Goal: Task Accomplishment & Management: Manage account settings

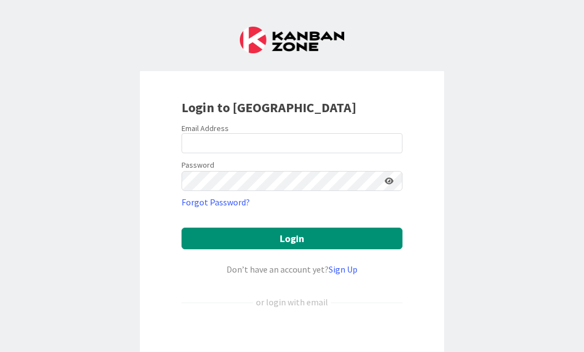
click at [304, 349] on div "Sign in with Google. Opens in new tab" at bounding box center [292, 339] width 221 height 24
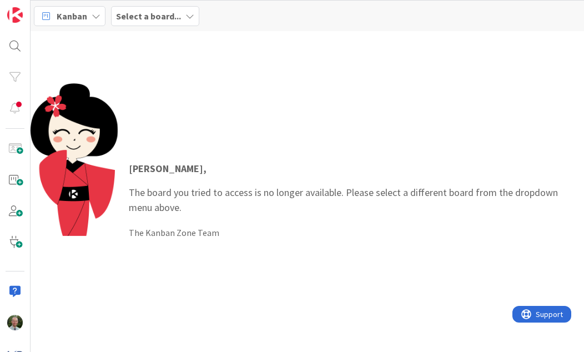
click at [158, 17] on b "Select a board..." at bounding box center [148, 16] width 65 height 11
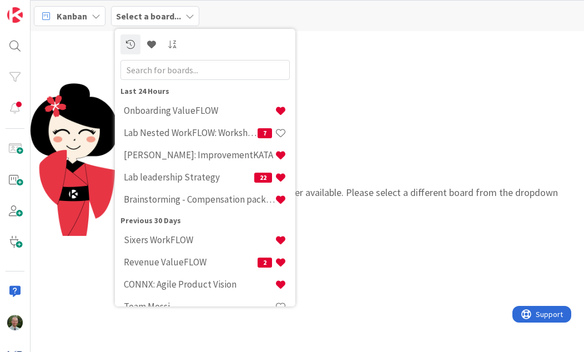
click at [168, 173] on h4 "Lab leadership Strategy" at bounding box center [189, 177] width 131 height 11
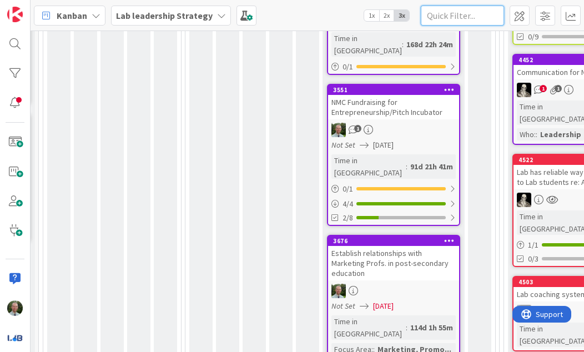
scroll to position [350, 168]
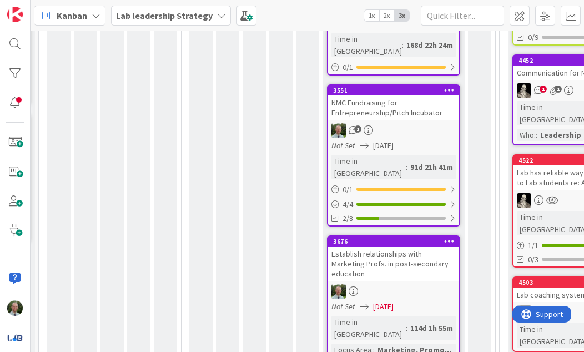
click at [430, 140] on div "Not Set [DATE]" at bounding box center [396, 146] width 128 height 12
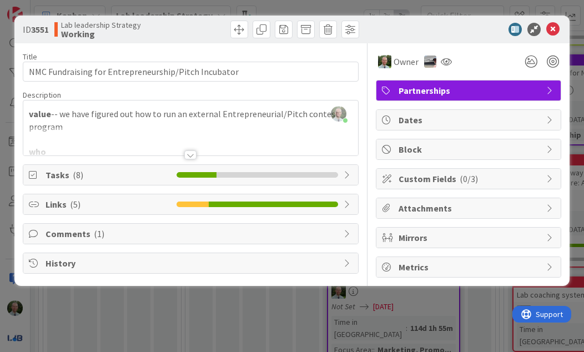
click at [551, 30] on icon at bounding box center [553, 29] width 13 height 13
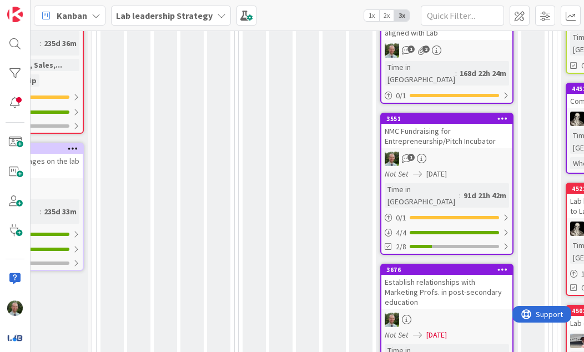
scroll to position [323, 115]
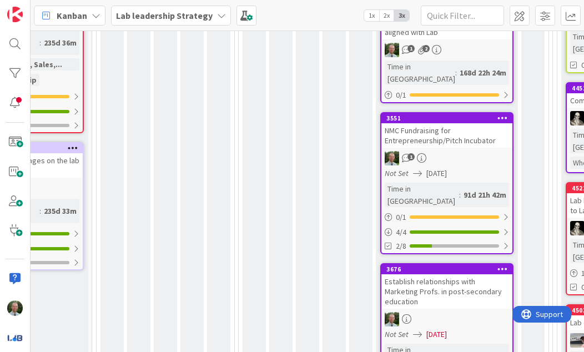
click at [447, 168] on span "[DATE]" at bounding box center [437, 174] width 21 height 12
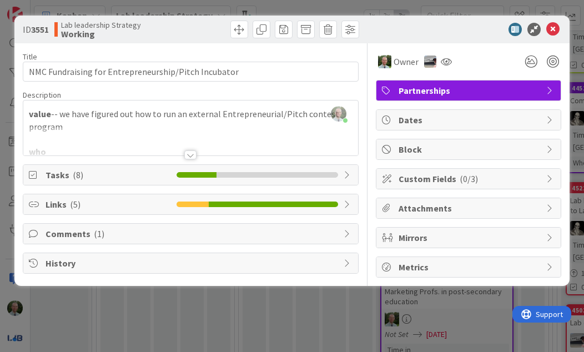
click at [452, 213] on span "Attachments" at bounding box center [470, 208] width 142 height 13
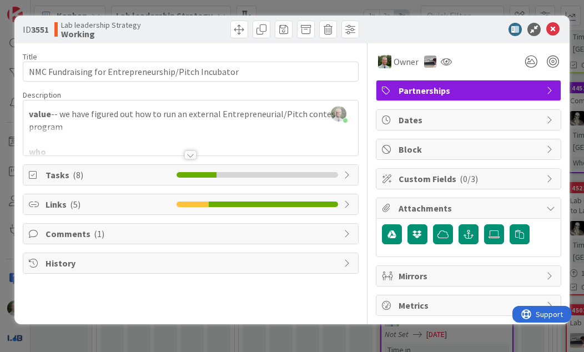
click at [390, 233] on icon "button" at bounding box center [392, 234] width 9 height 9
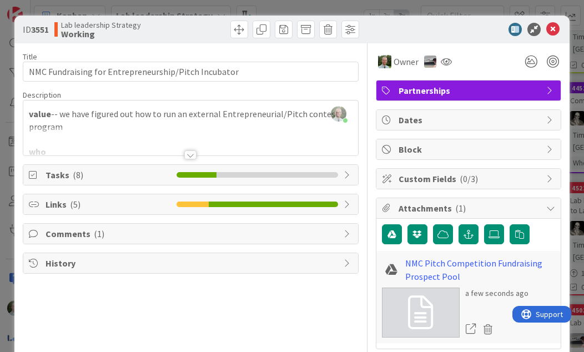
click at [443, 66] on div at bounding box center [447, 62] width 18 height 20
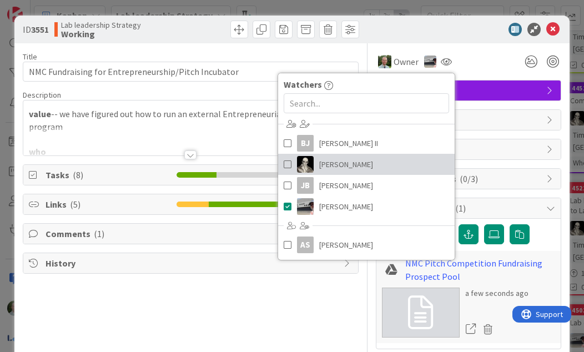
click at [289, 162] on span at bounding box center [288, 164] width 8 height 17
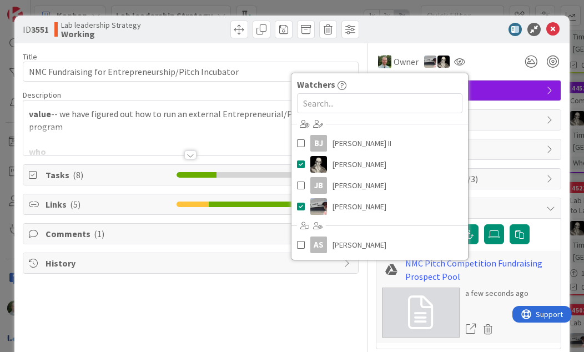
click at [272, 329] on div "Title 52 / 128 NMC Fundraising for Entrepreneurship/Pitch Incubator Description…" at bounding box center [190, 225] width 335 height 365
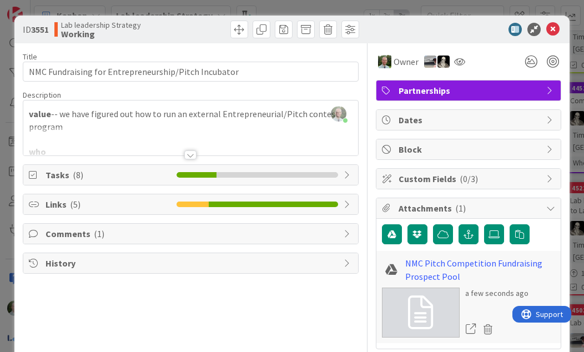
click at [394, 238] on icon "button" at bounding box center [392, 234] width 9 height 9
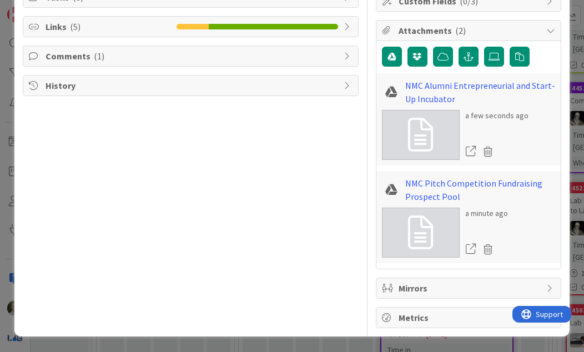
scroll to position [178, 0]
click at [434, 97] on link "NMC Alumni Entrepreneurial and Start-Up Incubator" at bounding box center [480, 92] width 150 height 27
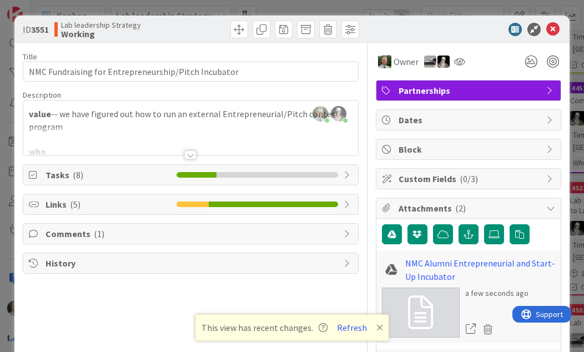
scroll to position [0, 0]
click at [194, 157] on div at bounding box center [190, 155] width 12 height 9
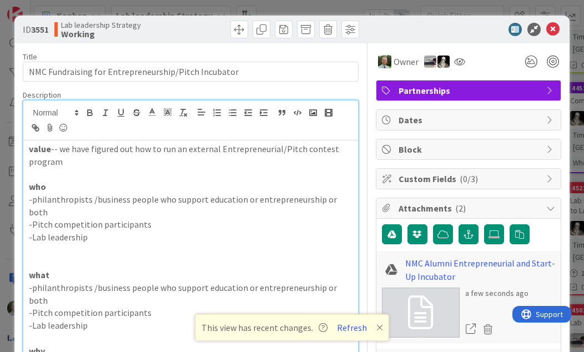
click at [7, 352] on div at bounding box center [3, 353] width 7 height 3
click at [554, 32] on icon at bounding box center [553, 29] width 13 height 13
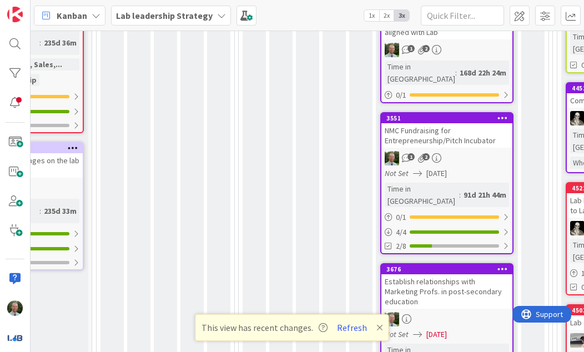
click at [154, 17] on b "Lab leadership Strategy" at bounding box center [164, 15] width 97 height 11
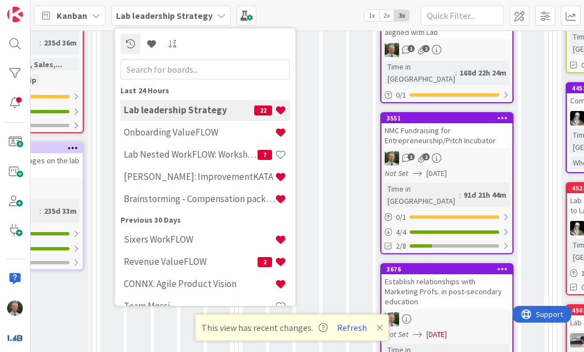
click at [189, 187] on div "[PERSON_NAME]: ImprovementKATA" at bounding box center [205, 177] width 169 height 21
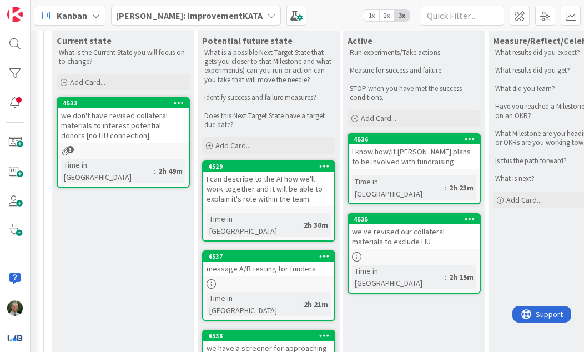
scroll to position [843, 143]
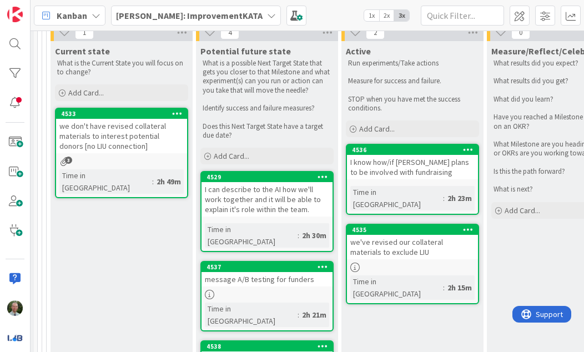
click at [427, 224] on div "4535 we've revised our collateral materials to exclude LIU Time in [GEOGRAPHIC_…" at bounding box center [412, 264] width 133 height 81
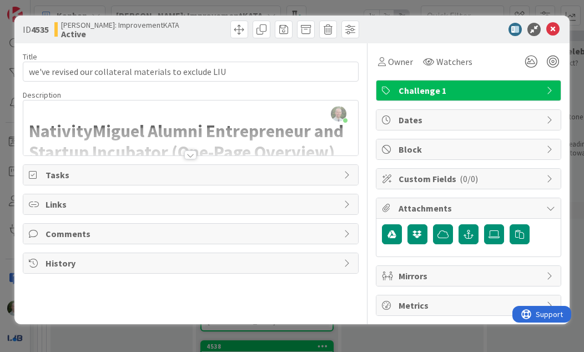
click at [191, 157] on div at bounding box center [190, 155] width 12 height 9
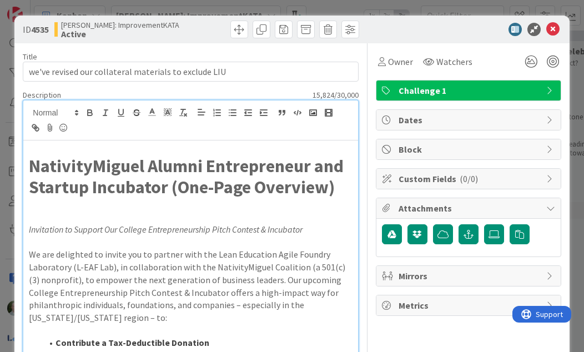
click at [55, 168] on strong "NativityMiguel Alumni Entrepreneur and Startup Incubator (One-Page Overview)" at bounding box center [188, 176] width 318 height 43
click at [124, 206] on p at bounding box center [190, 204] width 323 height 13
click at [123, 185] on strong "NativityMiguel Alumni Entrepreneur and Startup Incubator (One-Page Overview)" at bounding box center [188, 176] width 318 height 43
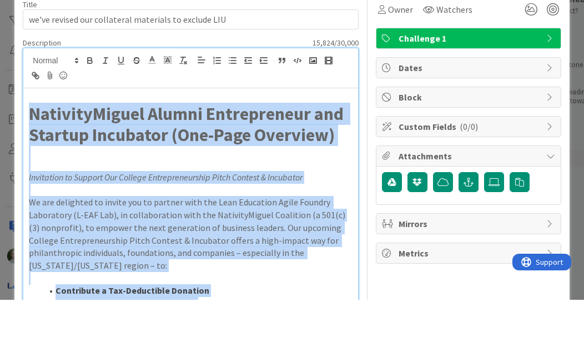
copy div "LoremipsUmdolo Sitame Consectetura eli Seddoei Temporinc (Utl-Etdo Magnaali) En…"
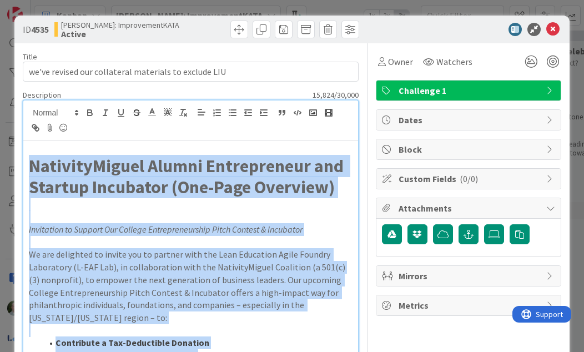
click at [556, 33] on icon at bounding box center [553, 29] width 13 height 13
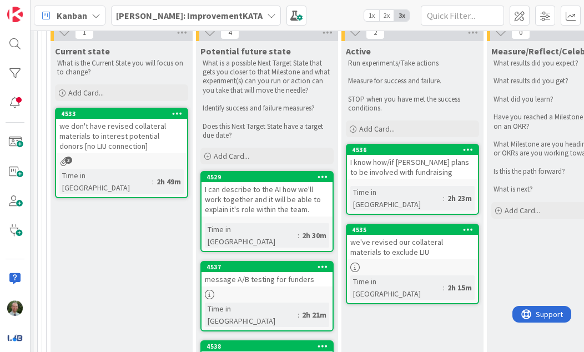
click at [178, 20] on b "[PERSON_NAME]: ImprovementKATA" at bounding box center [189, 15] width 147 height 11
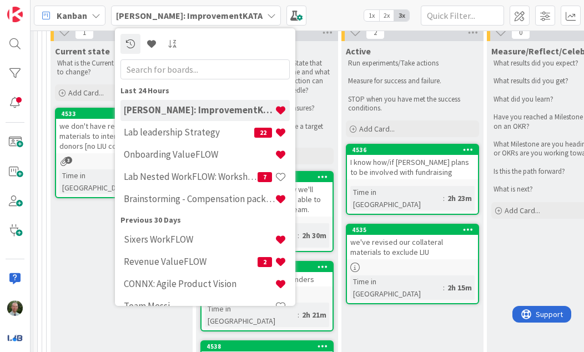
click at [192, 136] on h4 "Lab leadership Strategy" at bounding box center [189, 132] width 131 height 11
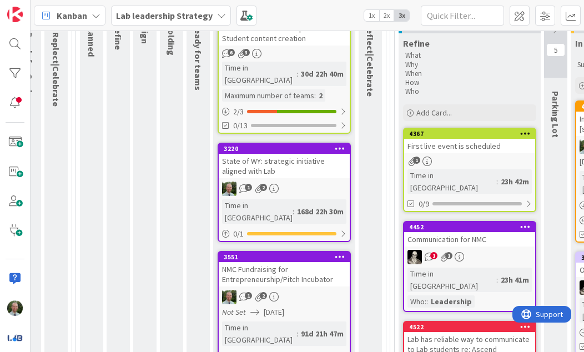
scroll to position [252, 238]
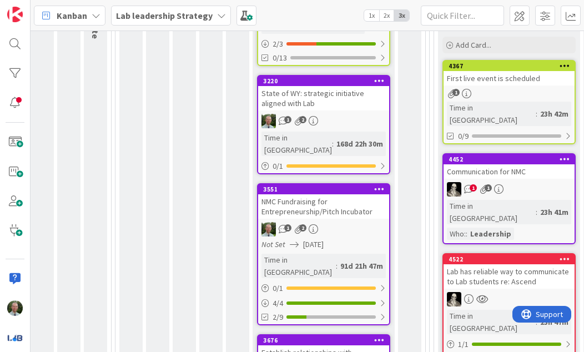
click at [362, 239] on div "Not Set [DATE]" at bounding box center [326, 245] width 128 height 12
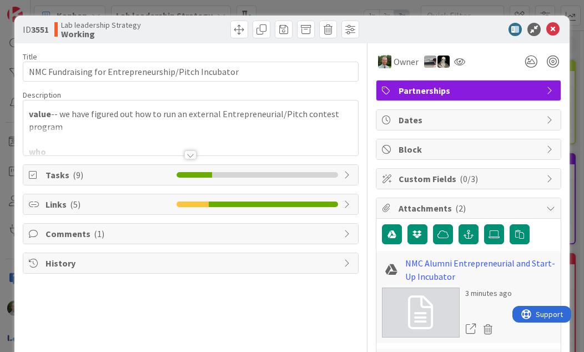
click at [192, 157] on div at bounding box center [190, 155] width 12 height 9
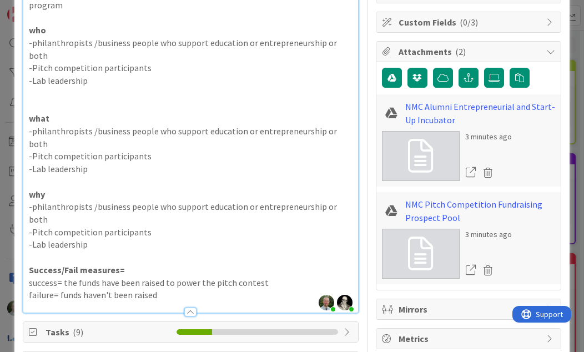
scroll to position [158, 0]
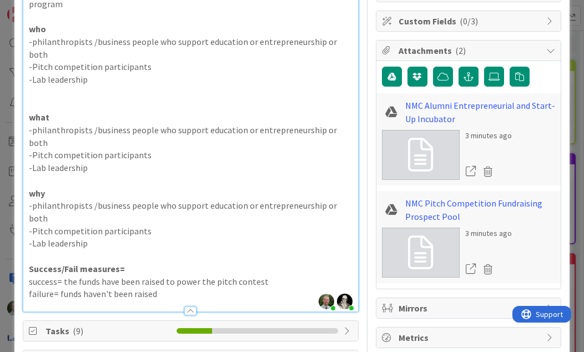
click at [173, 288] on p "failure= funds haven't been raised" at bounding box center [190, 294] width 323 height 13
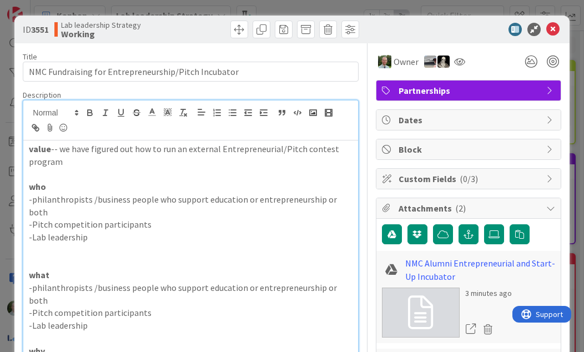
scroll to position [0, 0]
click at [555, 31] on icon at bounding box center [553, 29] width 13 height 13
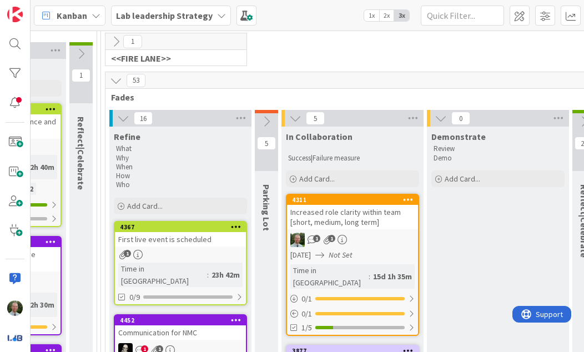
scroll to position [90, 568]
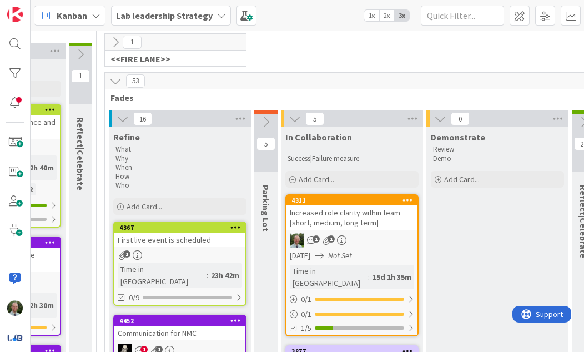
click at [397, 250] on div "[DATE] Not Set" at bounding box center [354, 256] width 128 height 12
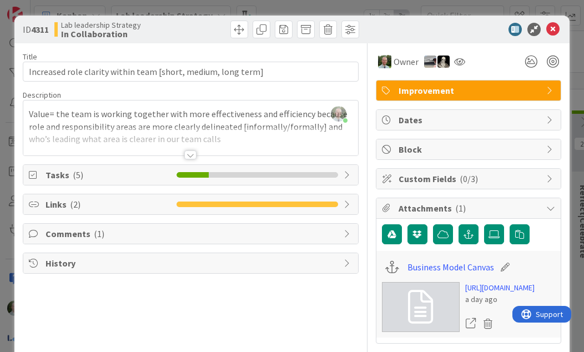
click at [190, 156] on div at bounding box center [190, 155] width 12 height 9
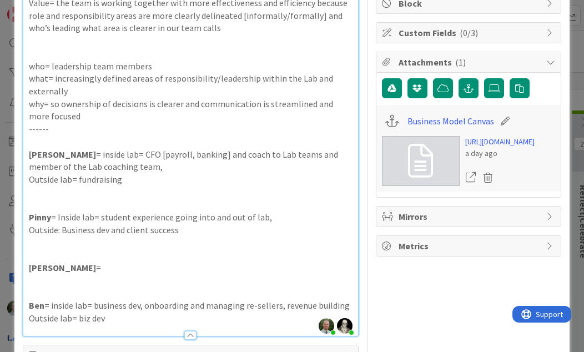
scroll to position [148, 0]
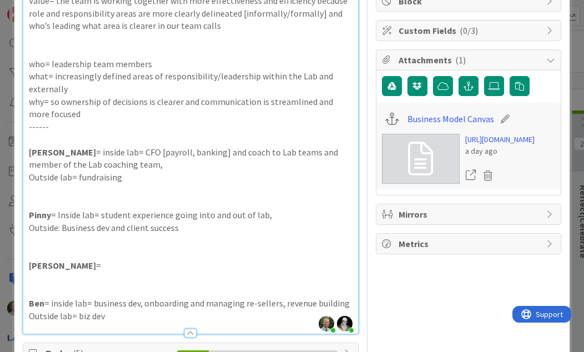
click at [117, 158] on p "Simon = inside lab= CFO [payroll, banking] and coach to Lab teams and member of…" at bounding box center [190, 158] width 323 height 25
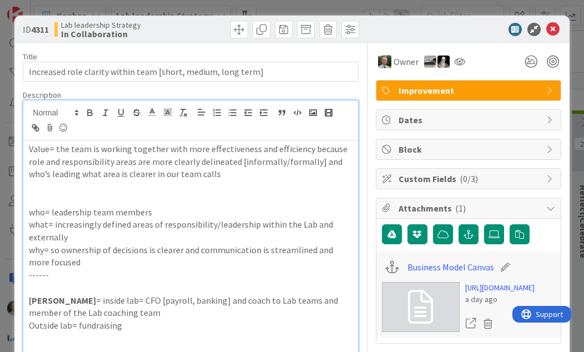
scroll to position [0, 0]
click at [551, 28] on icon at bounding box center [553, 29] width 13 height 13
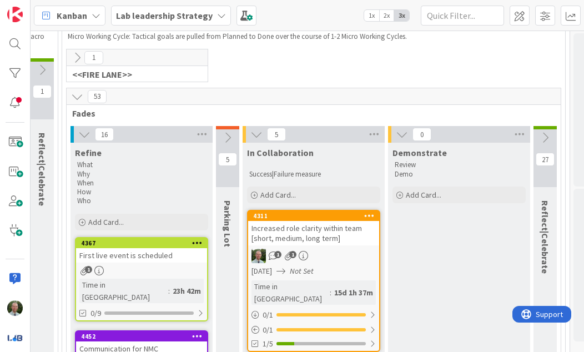
scroll to position [86, 606]
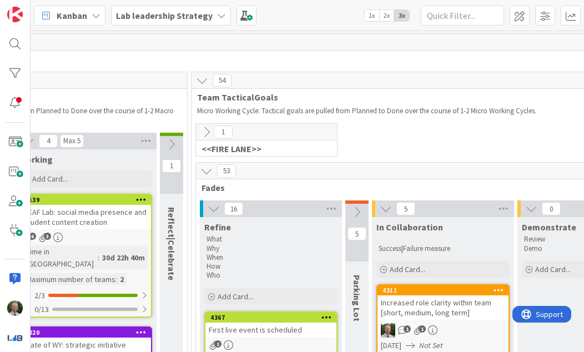
scroll to position [0, 476]
click at [207, 129] on icon at bounding box center [207, 132] width 12 height 12
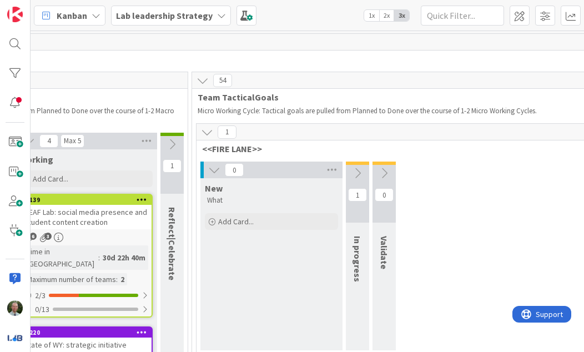
click at [360, 167] on icon at bounding box center [358, 173] width 12 height 12
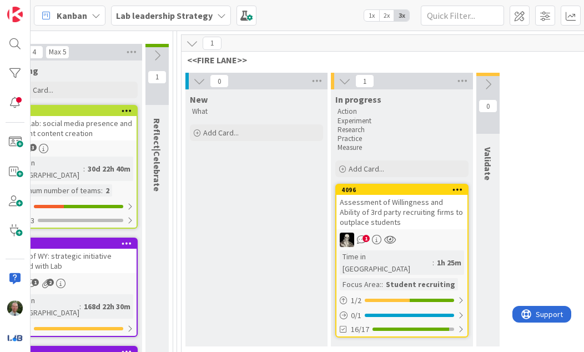
scroll to position [91, 499]
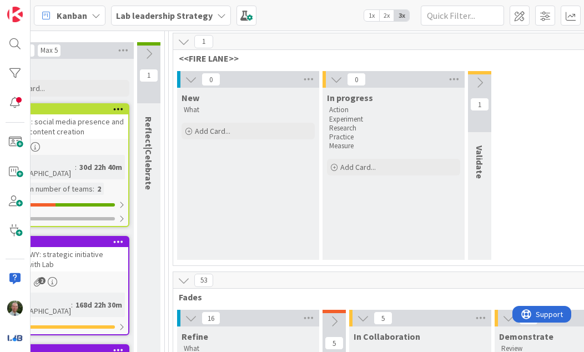
click at [330, 85] on button at bounding box center [336, 79] width 14 height 14
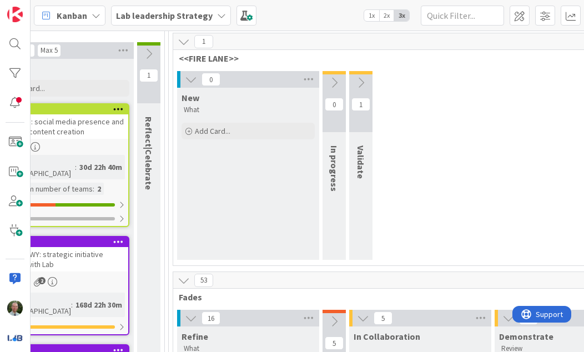
click at [193, 76] on icon at bounding box center [191, 79] width 12 height 12
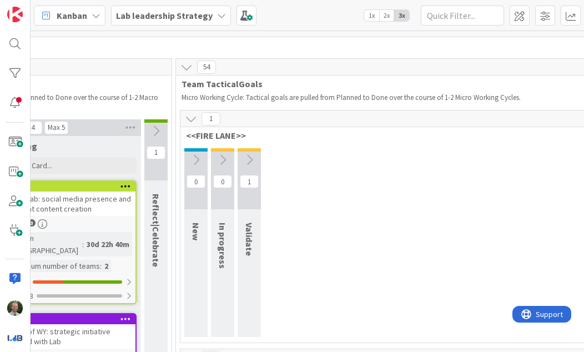
scroll to position [13, 493]
click at [193, 117] on icon at bounding box center [190, 119] width 12 height 12
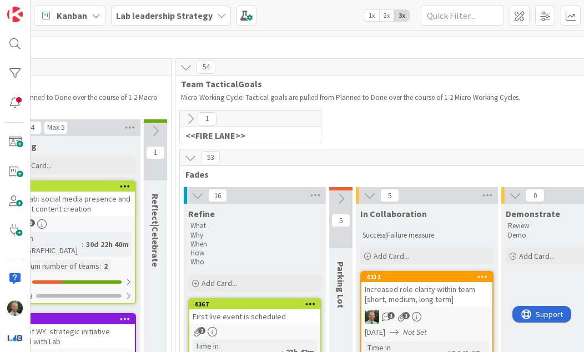
click at [188, 120] on icon at bounding box center [190, 119] width 12 height 12
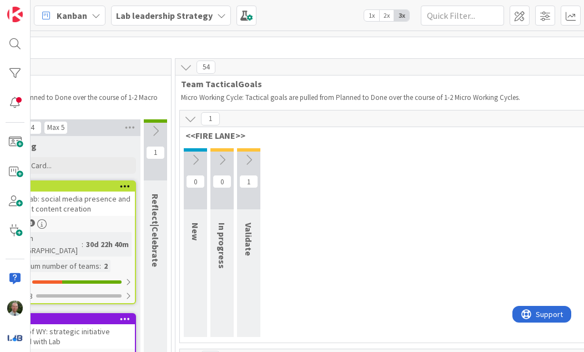
click at [248, 167] on button at bounding box center [248, 160] width 23 height 17
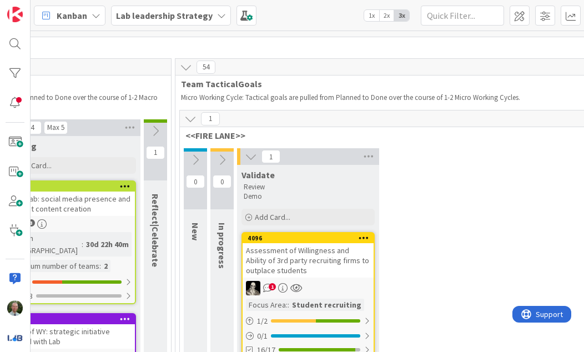
click at [322, 275] on div "Assessment of Willingness and Ability of 3rd party recruiting firms to outplace…" at bounding box center [308, 260] width 131 height 34
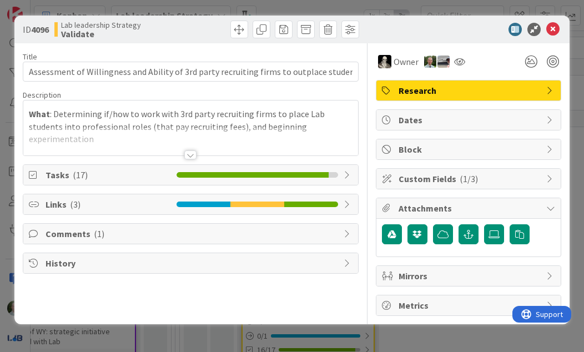
click at [193, 154] on div at bounding box center [190, 155] width 12 height 9
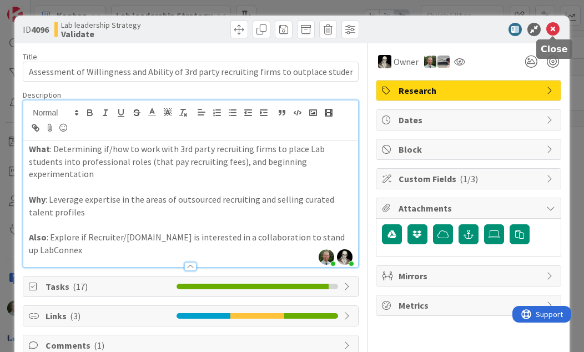
click at [548, 32] on icon at bounding box center [553, 29] width 13 height 13
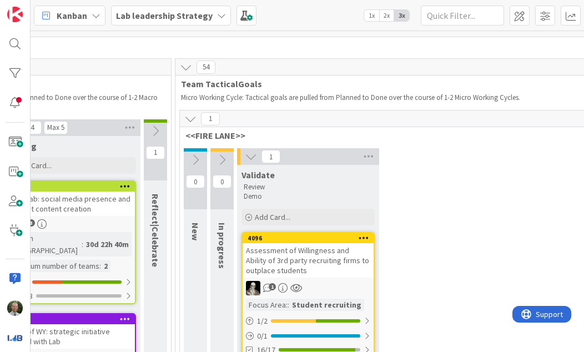
click at [184, 117] on button at bounding box center [190, 119] width 14 height 14
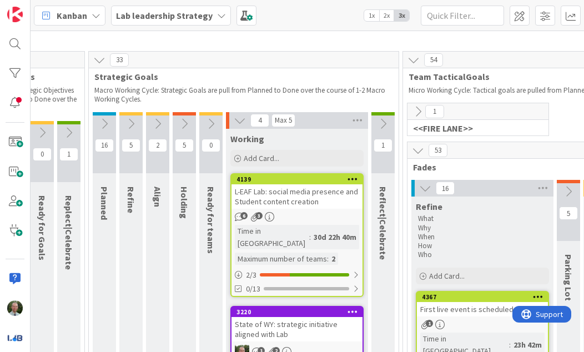
scroll to position [18, 267]
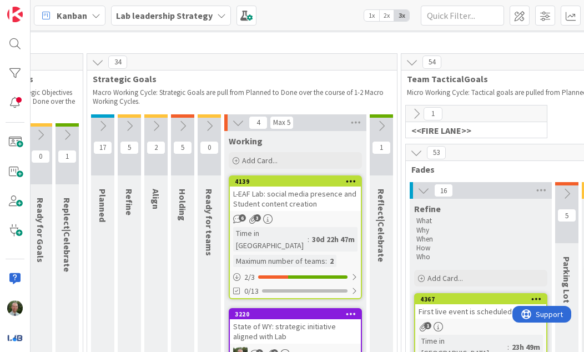
click at [179, 125] on icon at bounding box center [183, 126] width 12 height 12
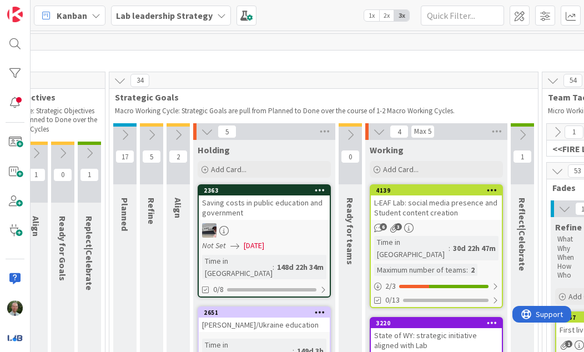
scroll to position [0, 244]
click at [208, 128] on icon at bounding box center [207, 132] width 12 height 12
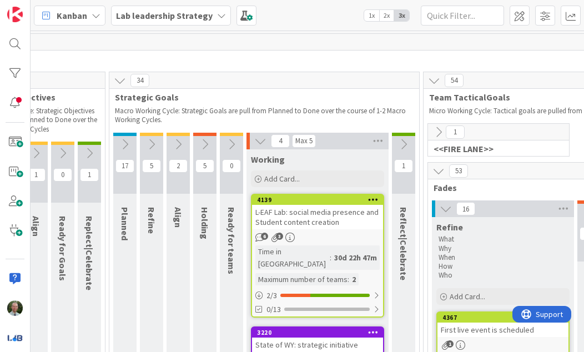
click at [179, 138] on icon at bounding box center [178, 144] width 12 height 12
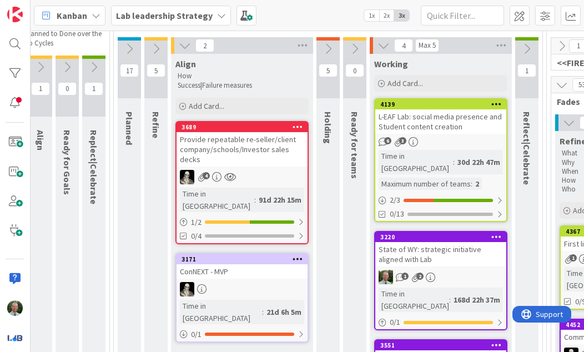
scroll to position [41, 247]
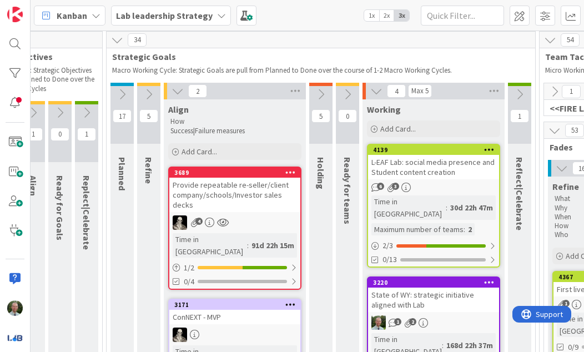
click at [314, 98] on button at bounding box center [320, 94] width 23 height 17
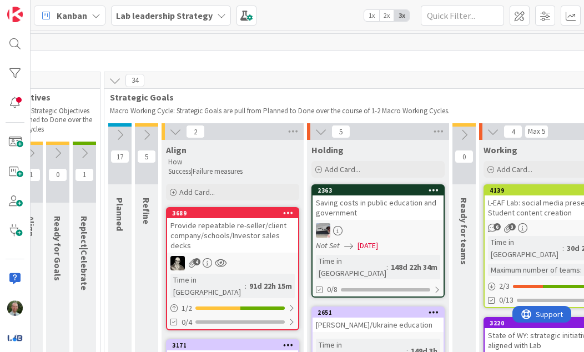
scroll to position [0, 249]
click at [314, 129] on button at bounding box center [321, 131] width 14 height 14
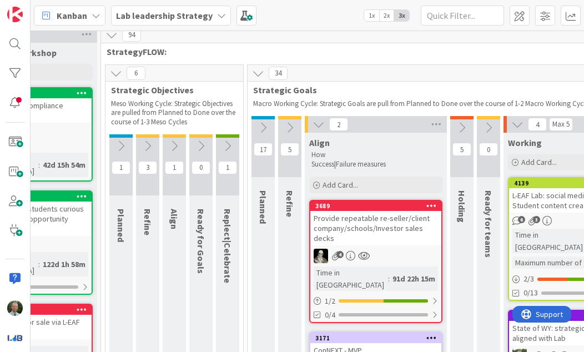
scroll to position [7, 105]
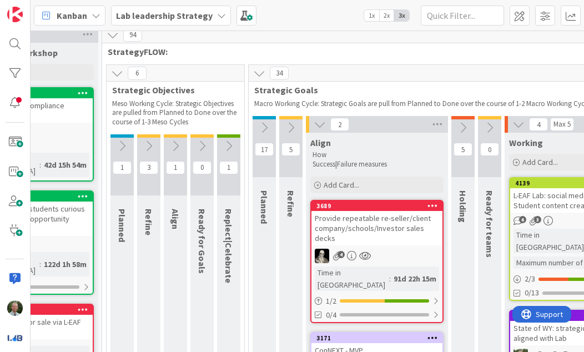
click at [288, 129] on icon at bounding box center [291, 128] width 12 height 12
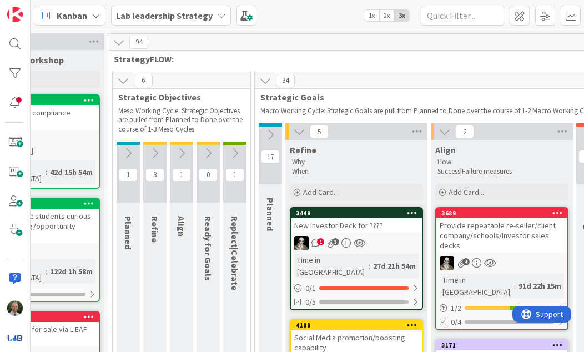
scroll to position [0, 98]
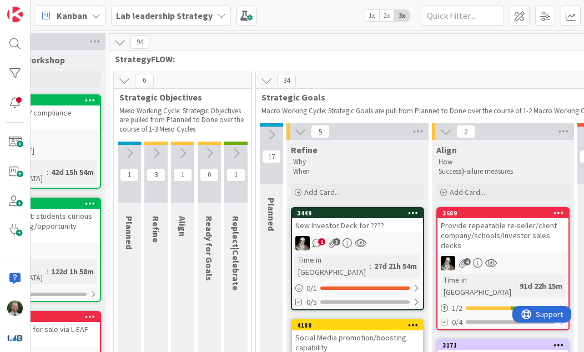
click at [271, 134] on icon at bounding box center [271, 135] width 12 height 12
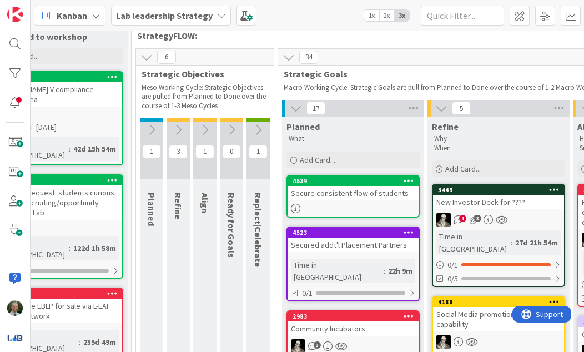
scroll to position [21, 64]
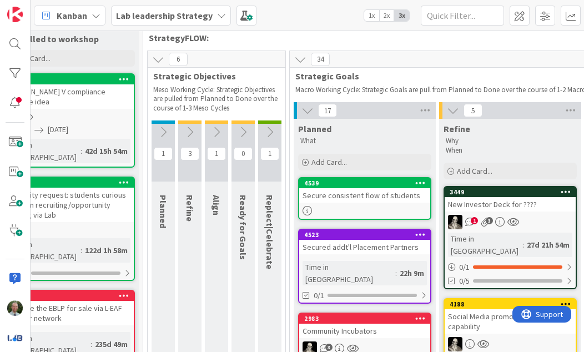
click at [270, 133] on icon at bounding box center [270, 132] width 12 height 12
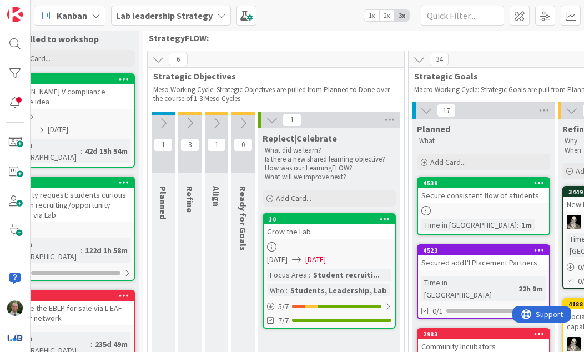
click at [218, 129] on button at bounding box center [216, 123] width 23 height 17
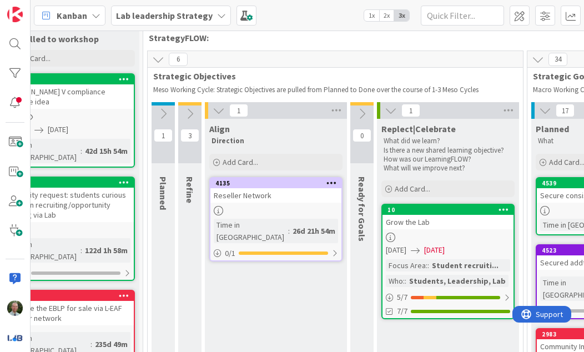
click at [184, 108] on icon at bounding box center [190, 114] width 12 height 12
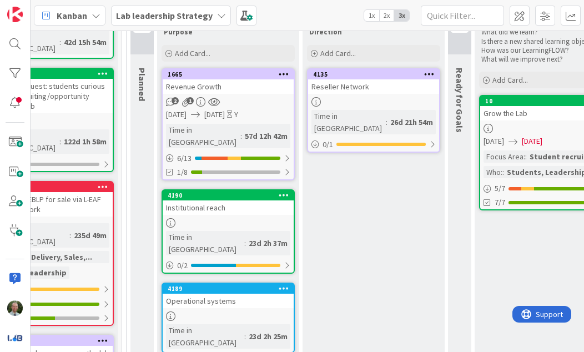
scroll to position [131, 85]
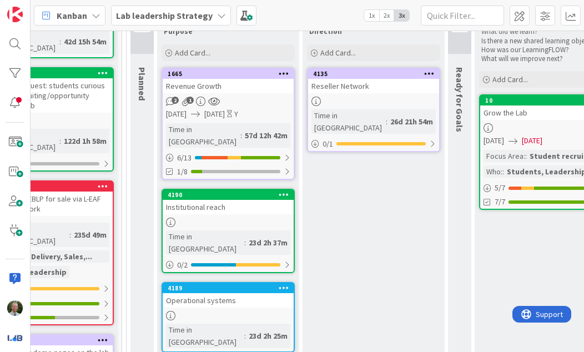
click at [256, 293] on div "Operational systems" at bounding box center [228, 300] width 131 height 14
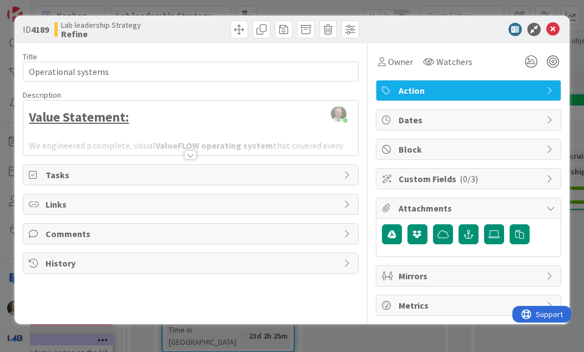
click at [190, 154] on div at bounding box center [190, 155] width 12 height 9
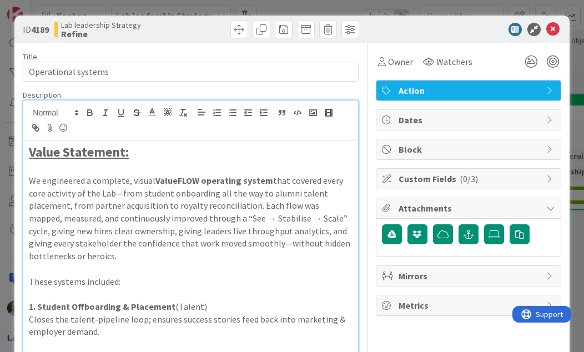
click at [547, 31] on icon at bounding box center [553, 29] width 13 height 13
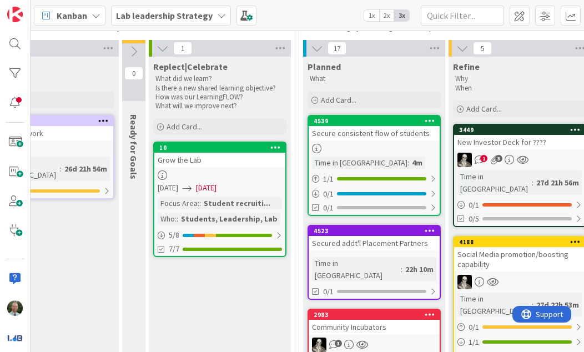
scroll to position [83, 417]
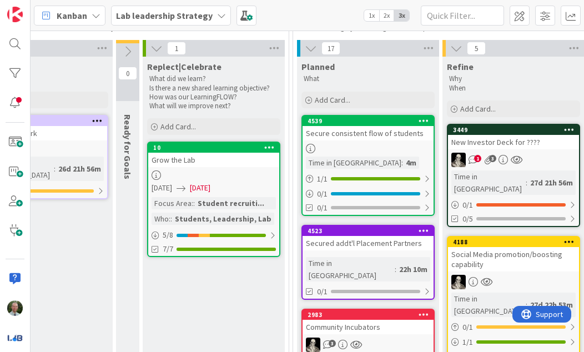
click at [384, 148] on div at bounding box center [368, 148] width 131 height 9
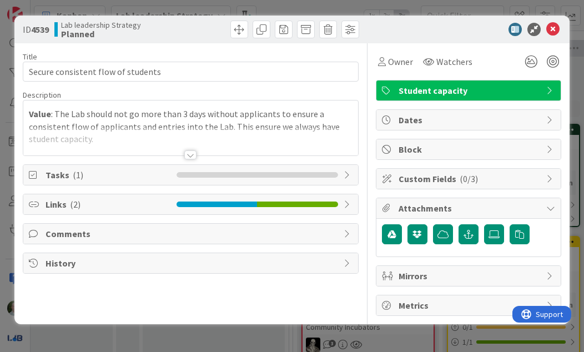
click at [187, 158] on div at bounding box center [190, 155] width 12 height 9
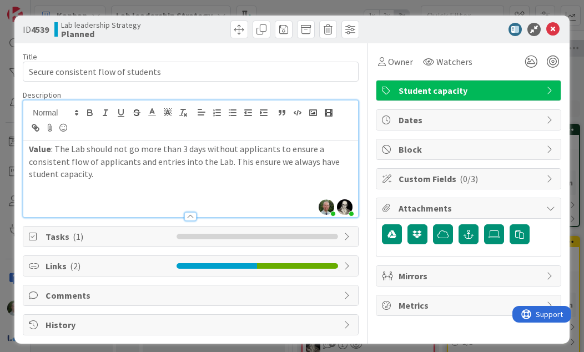
click at [48, 142] on div "Value : The Lab should not go more than 3 days without applicants to ensure a c…" at bounding box center [190, 179] width 334 height 77
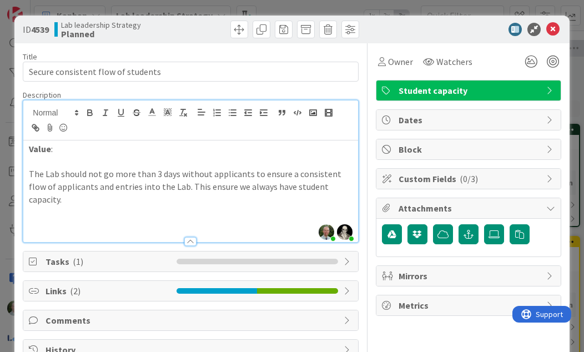
click at [92, 146] on p "Value :" at bounding box center [190, 149] width 323 height 13
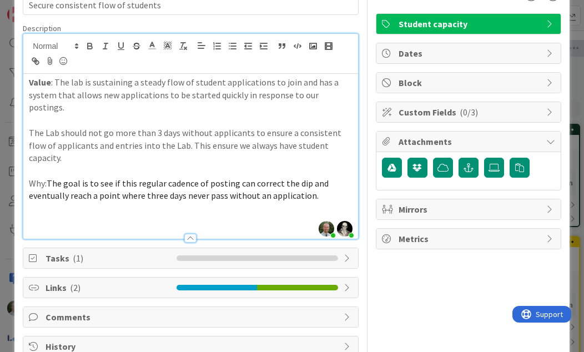
scroll to position [66, 0]
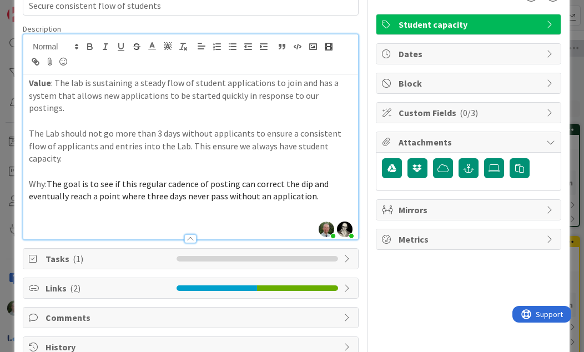
click at [347, 249] on div "Tasks ( 1 )" at bounding box center [190, 259] width 334 height 20
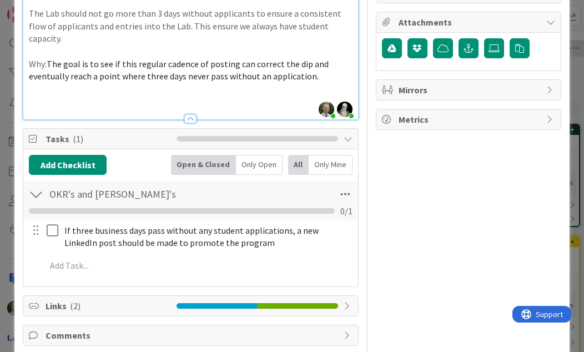
scroll to position [190, 0]
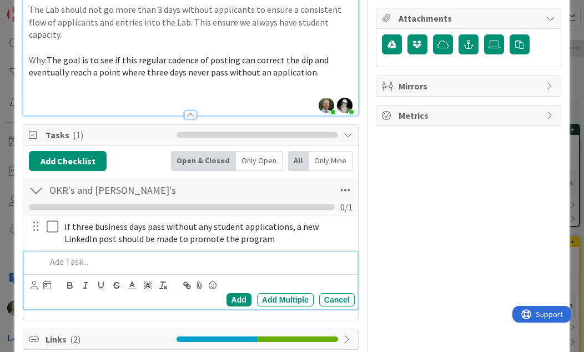
click at [67, 255] on p at bounding box center [198, 261] width 304 height 13
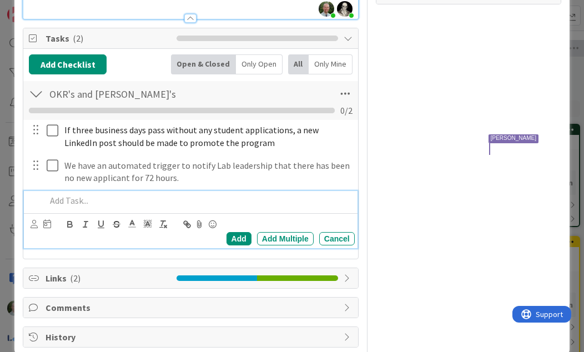
scroll to position [311, 0]
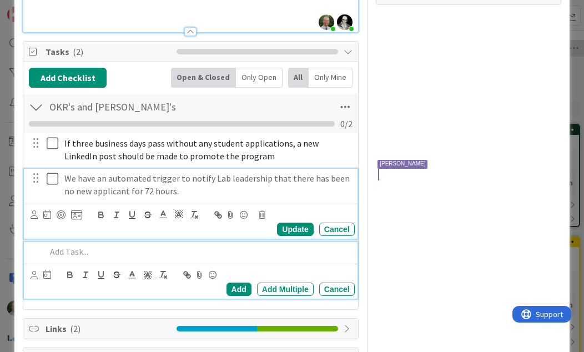
click at [170, 173] on p "We have an automated trigger to notify Lab leadership that there has been no ne…" at bounding box center [207, 184] width 286 height 25
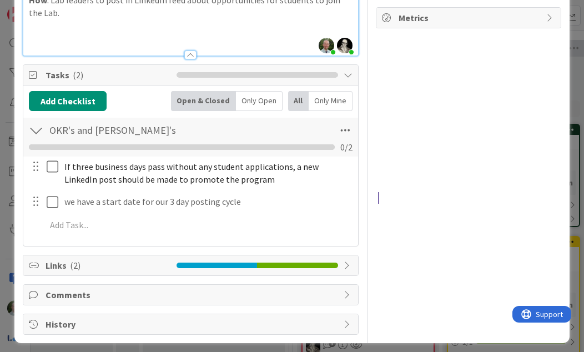
scroll to position [275, 0]
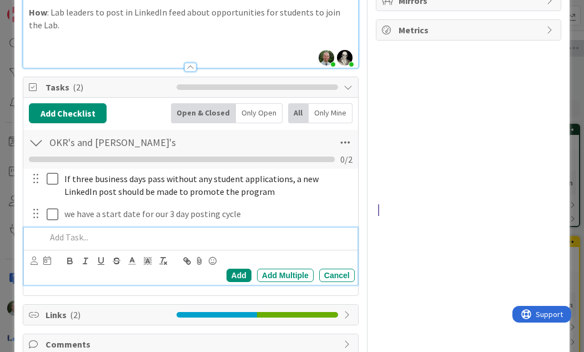
click at [72, 231] on p at bounding box center [198, 237] width 304 height 13
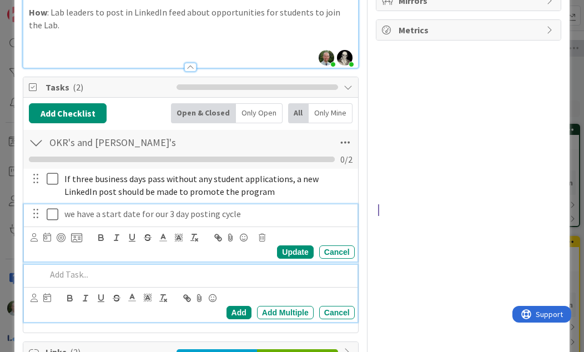
click at [177, 208] on p "we have a start date for our 3 day posting cycle" at bounding box center [207, 214] width 286 height 13
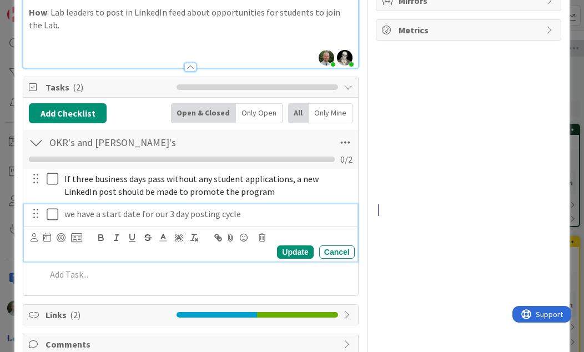
click at [196, 204] on div "we have a start date for our 3 day posting cycle" at bounding box center [207, 213] width 295 height 19
click at [198, 208] on p "we have a start date for our 3 day posting cycle" at bounding box center [207, 214] width 286 height 13
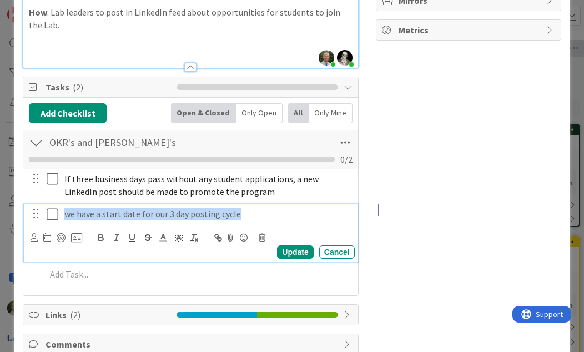
click at [173, 204] on div "we have a start date for our 3 day posting cycle" at bounding box center [207, 213] width 295 height 19
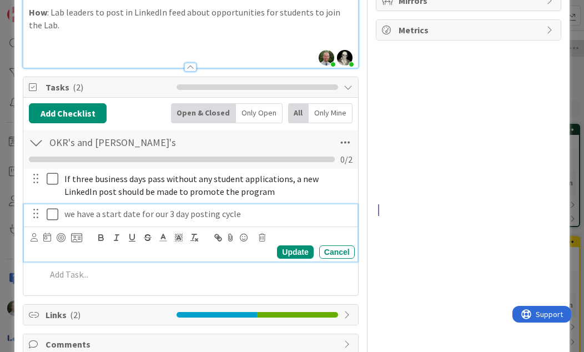
click at [297, 208] on p "we have a start date for our 3 day posting cycle" at bounding box center [207, 214] width 286 height 13
click at [167, 204] on div "we have a start date for our 3 day posting cycle" at bounding box center [207, 213] width 295 height 19
click at [176, 208] on p "we have a start date for our 3 day posting cycle" at bounding box center [207, 214] width 286 height 13
click at [128, 208] on p "we have a start date for our posting cycle" at bounding box center [207, 214] width 286 height 13
click at [268, 204] on div "we have a start date for our posting cycle" at bounding box center [207, 213] width 295 height 19
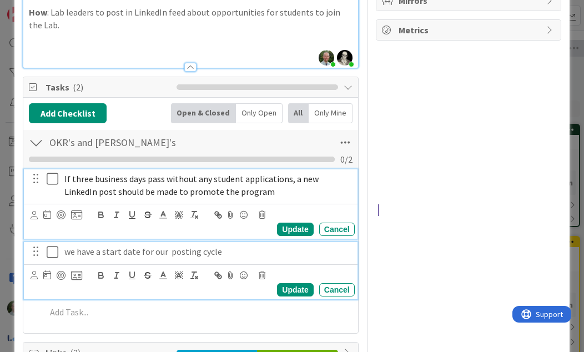
click at [220, 173] on p "If three business days pass without any student applications, a new LinkedIn po…" at bounding box center [207, 185] width 286 height 25
click at [219, 245] on p "we have a start date for our posting cycle" at bounding box center [207, 251] width 286 height 13
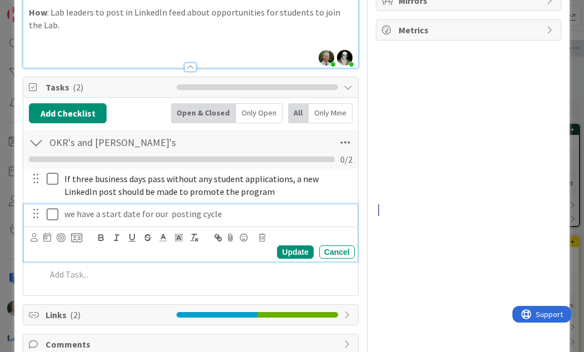
click at [294, 245] on div "Update" at bounding box center [295, 251] width 36 height 13
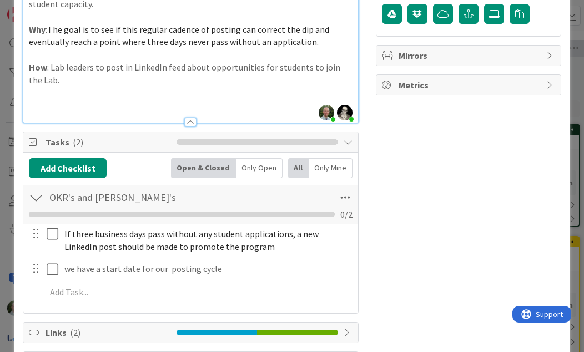
scroll to position [221, 0]
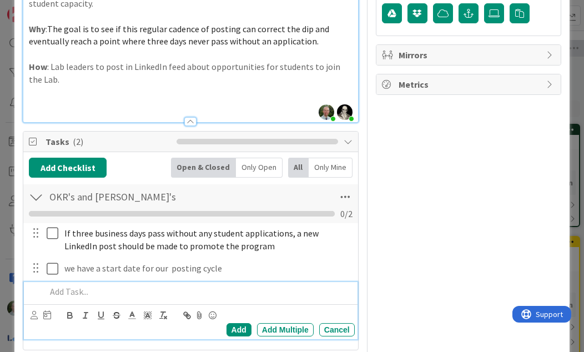
click at [73, 285] on p at bounding box center [198, 291] width 304 height 13
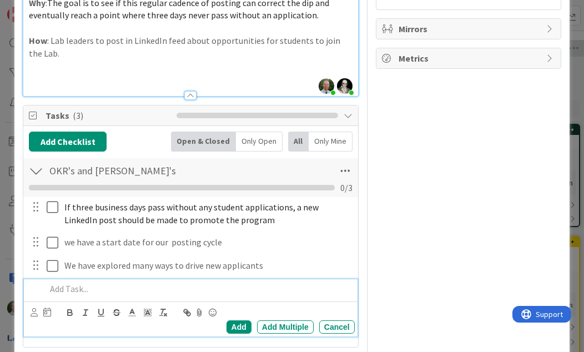
scroll to position [248, 0]
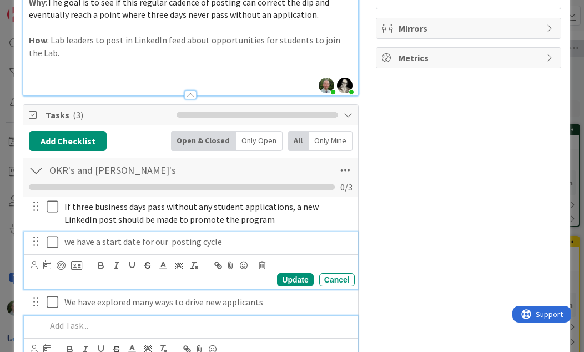
click at [287, 235] on p "we have a start date for our posting cycle" at bounding box center [207, 241] width 286 height 13
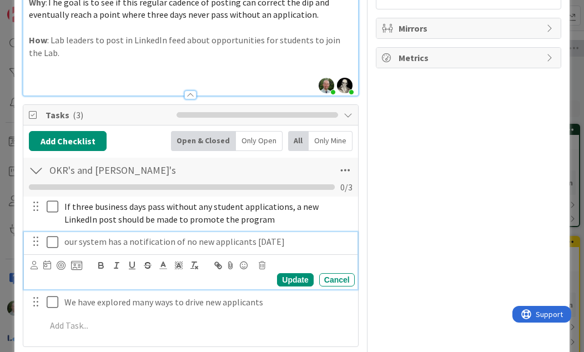
click at [171, 232] on div "our system has a notification of no new applicants [DATE]" at bounding box center [207, 241] width 295 height 19
click at [295, 232] on div "our system has a notification of no new applicants [DATE]" at bounding box center [207, 241] width 295 height 19
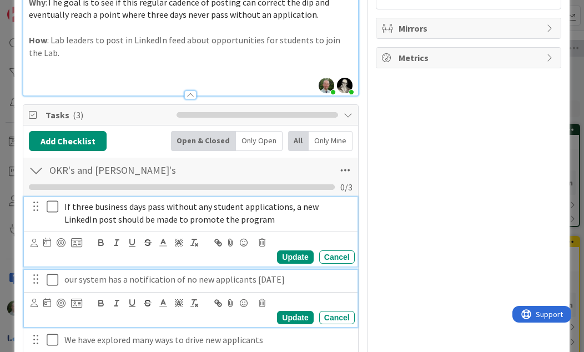
click at [166, 208] on div "If three business days pass without any student applications, a new LinkedIn po…" at bounding box center [207, 213] width 295 height 32
click at [149, 273] on p "our system has a notification of no new applicants [DATE]" at bounding box center [207, 279] width 286 height 13
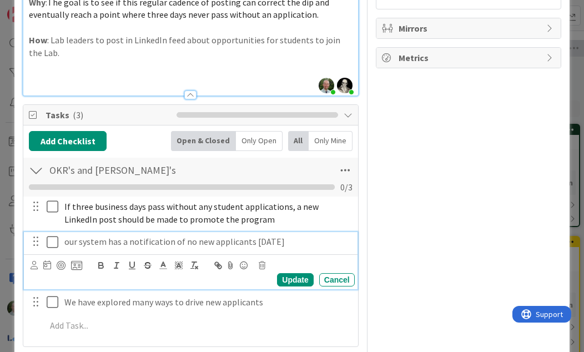
click at [285, 235] on p "our system has a notification of no new applicants [DATE]" at bounding box center [207, 241] width 286 height 13
click at [290, 273] on div "Update" at bounding box center [295, 279] width 36 height 13
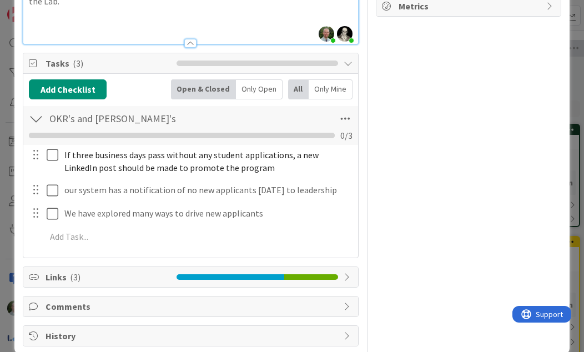
scroll to position [299, 0]
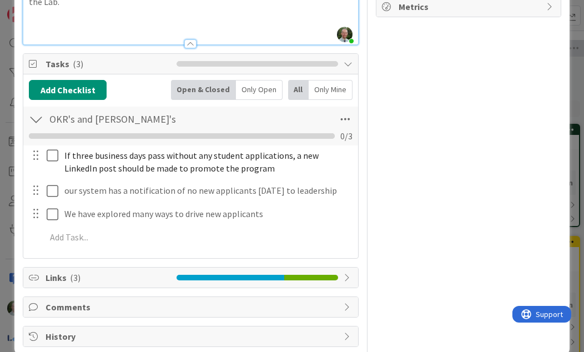
click at [347, 273] on icon at bounding box center [348, 277] width 9 height 9
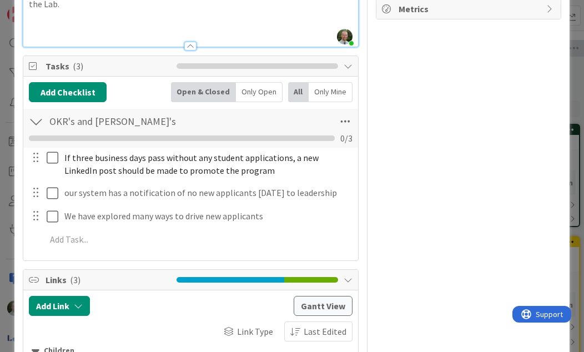
scroll to position [319, 0]
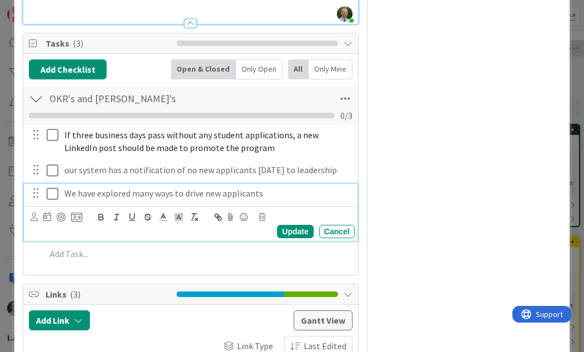
click at [167, 187] on p "We have explored many ways to drive new applicants" at bounding box center [207, 193] width 286 height 13
click at [292, 187] on p "We have explored 3 new ways to drive new applicants" at bounding box center [207, 193] width 286 height 13
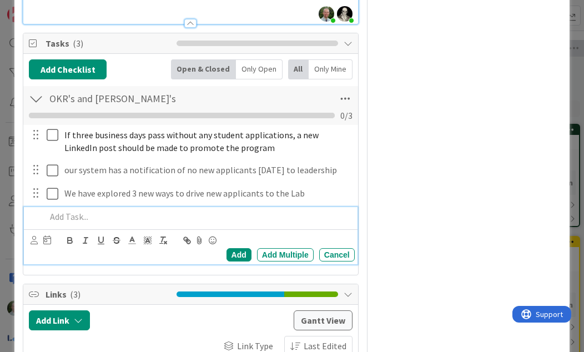
click at [87, 210] on p at bounding box center [198, 216] width 304 height 13
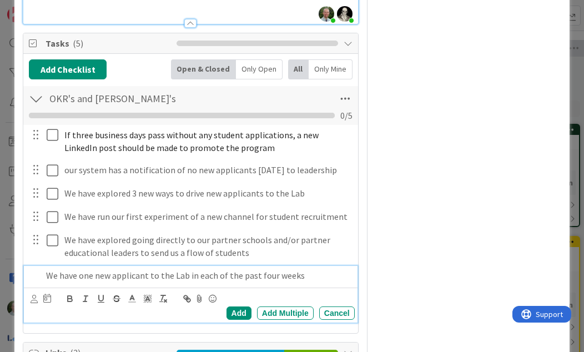
click at [44, 294] on icon at bounding box center [47, 298] width 8 height 9
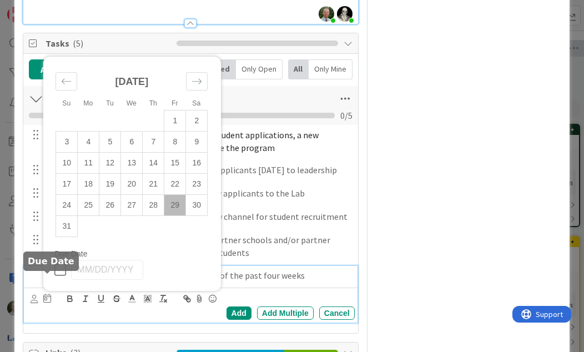
click at [200, 79] on icon "Move forward to switch to the next month." at bounding box center [196, 82] width 9 height 6
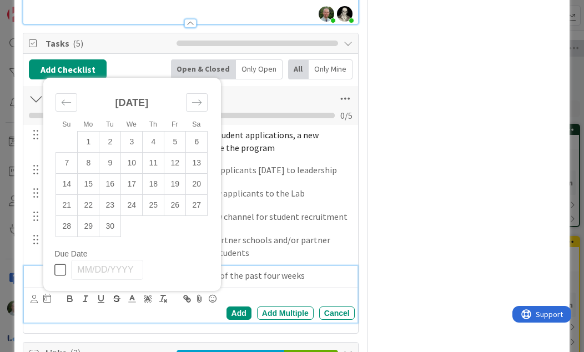
click at [156, 195] on td "25" at bounding box center [154, 205] width 22 height 21
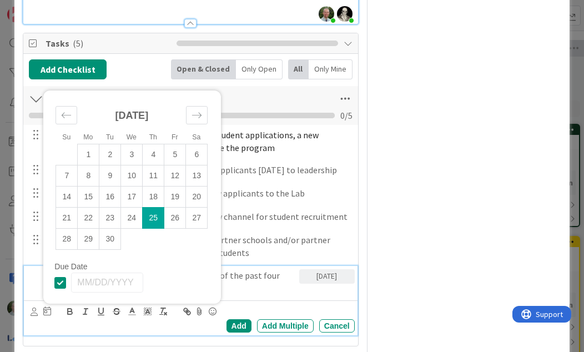
click at [114, 229] on td "30" at bounding box center [110, 239] width 22 height 21
click at [460, 168] on div "Owner Watchers Student capacity Dates Block Custom Fields ( 0/3 ) Attachments M…" at bounding box center [469, 231] width 186 height 1015
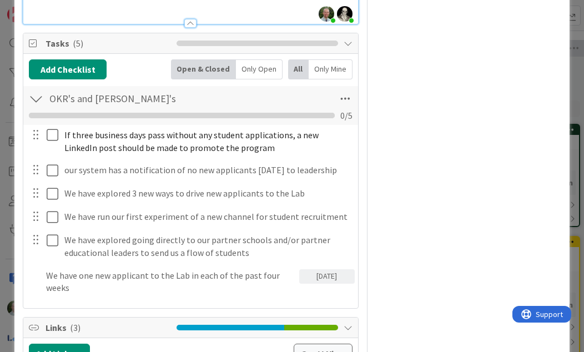
type input "OKR's and [PERSON_NAME]'s"
click at [37, 266] on div at bounding box center [34, 282] width 13 height 32
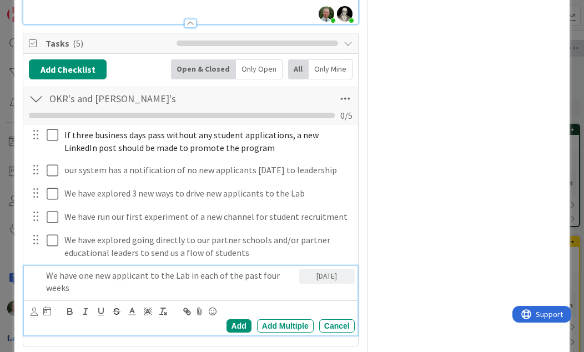
click at [93, 269] on p "We have one new applicant to the Lab in each of the past four weeks" at bounding box center [170, 281] width 248 height 25
click at [57, 269] on p "We have one new applicant to the Lab in each of the past four weeks" at bounding box center [170, 281] width 248 height 25
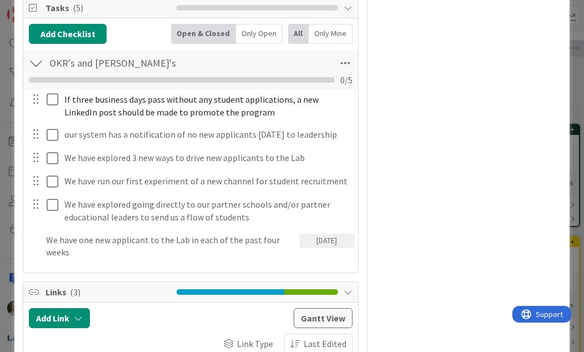
scroll to position [356, 0]
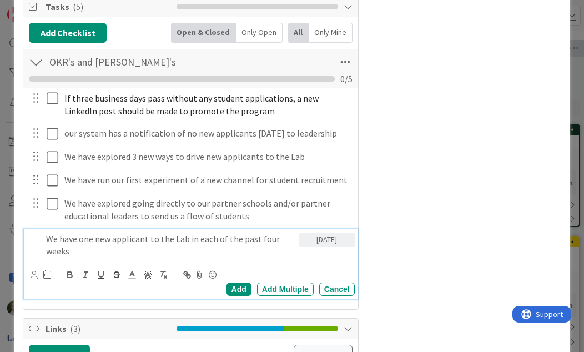
click at [77, 233] on p "We have one new applicant to the Lab in each of the past four weeks" at bounding box center [170, 245] width 248 height 25
click at [26, 264] on div "[PERSON_NAME] [PERSON_NAME] II [PERSON_NAME] [PERSON_NAME] [PERSON_NAME] [PERSO…" at bounding box center [190, 281] width 333 height 35
click at [31, 271] on icon at bounding box center [34, 275] width 7 height 8
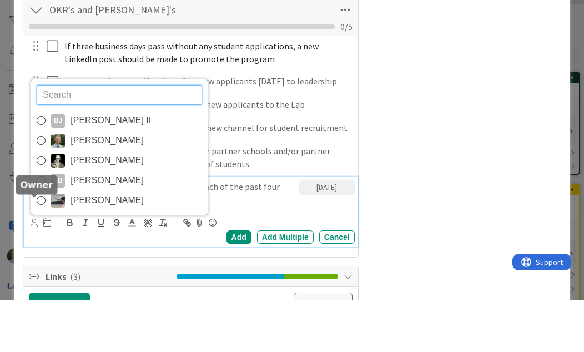
click at [95, 184] on span "[PERSON_NAME]" at bounding box center [107, 192] width 73 height 17
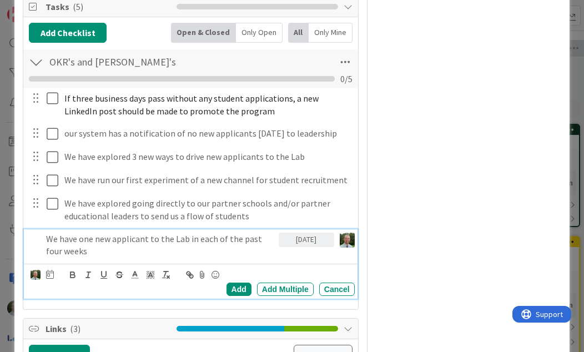
click at [239, 283] on div "Add" at bounding box center [239, 289] width 25 height 13
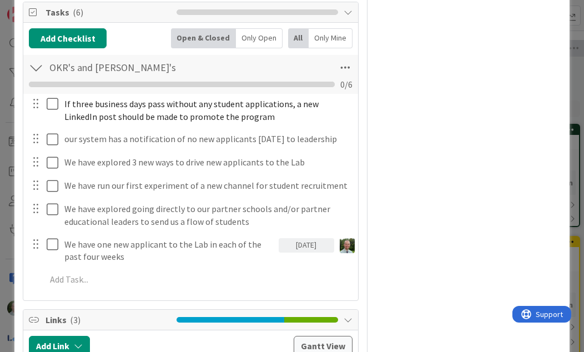
scroll to position [358, 0]
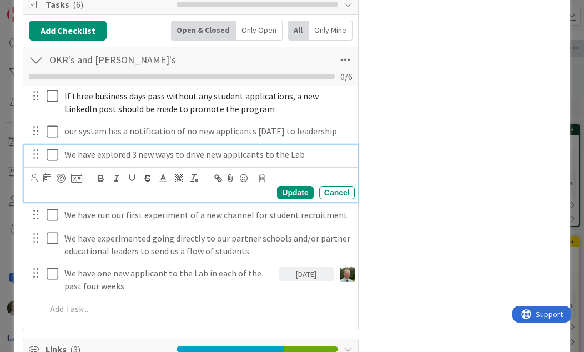
click at [171, 148] on p "We have explored 3 new ways to drive new applicants to the Lab" at bounding box center [207, 154] width 286 height 13
click at [298, 186] on div "Update" at bounding box center [295, 192] width 36 height 13
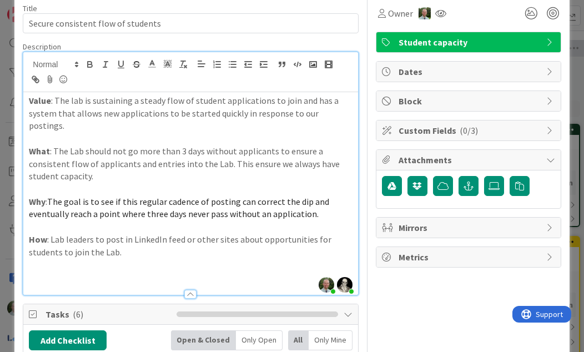
scroll to position [47, 0]
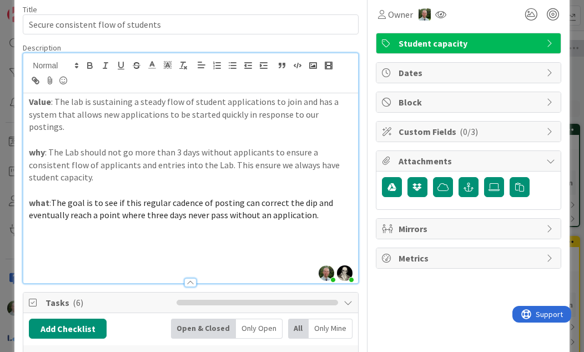
click at [183, 184] on p at bounding box center [190, 190] width 323 height 13
click at [181, 168] on p "why : The Lab should not go more than 3 days without applicants to ensure a con…" at bounding box center [190, 165] width 323 height 38
click at [166, 184] on p at bounding box center [190, 190] width 323 height 13
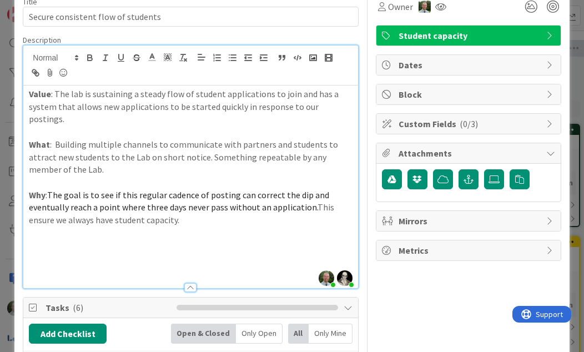
scroll to position [56, 0]
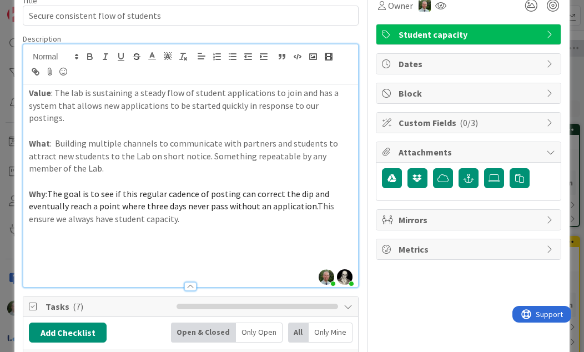
click at [227, 188] on span "The goal is to see if this regular cadence of posting can correct the dip and e…" at bounding box center [180, 200] width 302 height 24
click at [240, 175] on p at bounding box center [190, 181] width 323 height 13
click at [247, 188] on span "The goal is to see if this regular cadence of posting can correct the dip and e…" at bounding box center [180, 200] width 302 height 24
click at [251, 175] on p at bounding box center [190, 181] width 323 height 13
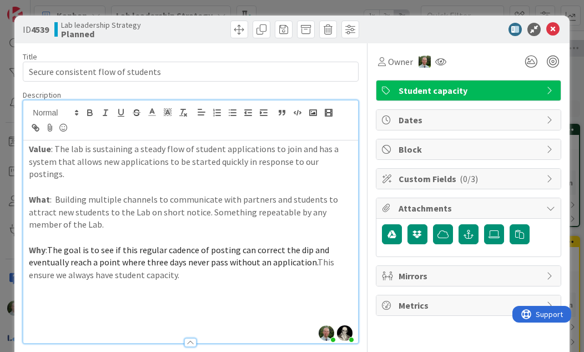
scroll to position [0, 0]
click at [554, 24] on icon at bounding box center [553, 29] width 13 height 13
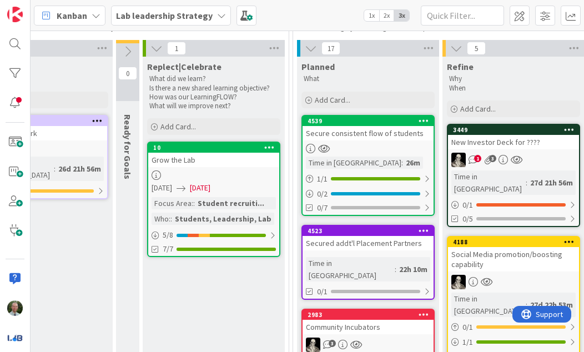
click at [403, 165] on div "26m" at bounding box center [413, 163] width 20 height 12
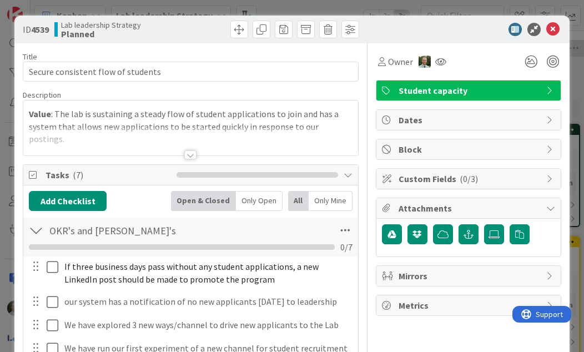
click at [196, 158] on div at bounding box center [190, 155] width 12 height 9
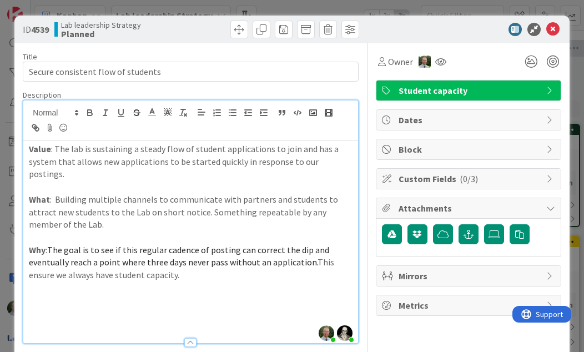
click at [54, 231] on p at bounding box center [190, 237] width 323 height 13
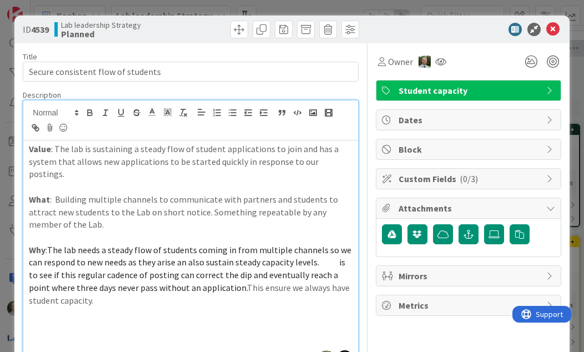
click at [318, 262] on span "The lab needs a steady flow of students coming in from multiple channels so we …" at bounding box center [191, 268] width 324 height 49
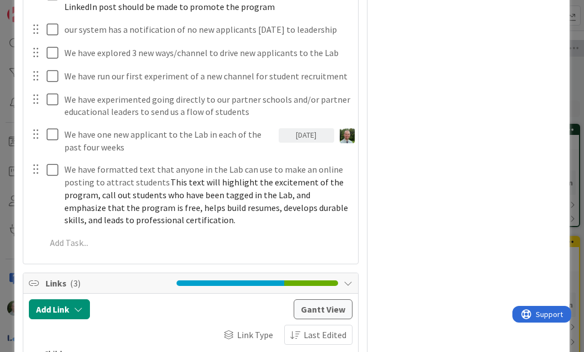
scroll to position [446, 0]
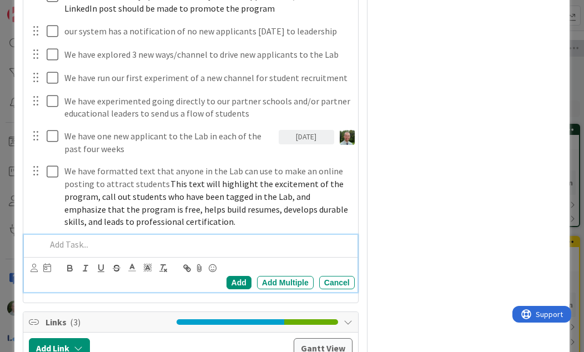
click at [73, 238] on p at bounding box center [198, 244] width 304 height 13
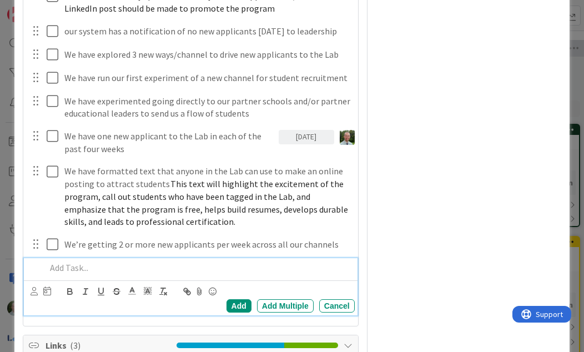
click at [239, 299] on div "Add" at bounding box center [239, 305] width 25 height 13
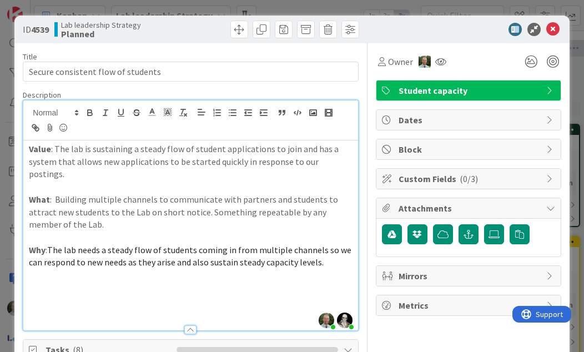
scroll to position [0, 0]
click at [557, 31] on icon at bounding box center [553, 29] width 13 height 13
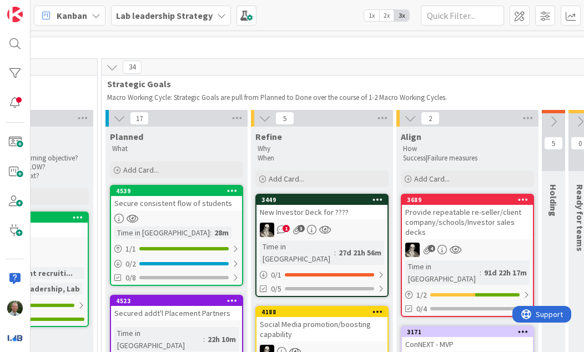
scroll to position [13, 607]
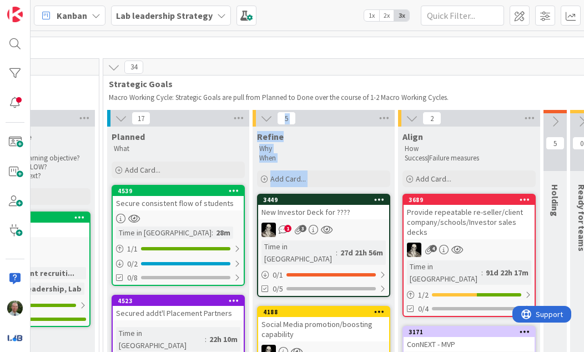
click at [191, 176] on div "Add Card..." at bounding box center [178, 170] width 133 height 17
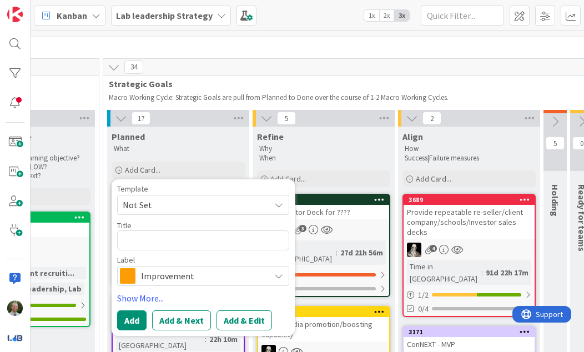
click at [324, 144] on div "Why When" at bounding box center [323, 153] width 133 height 23
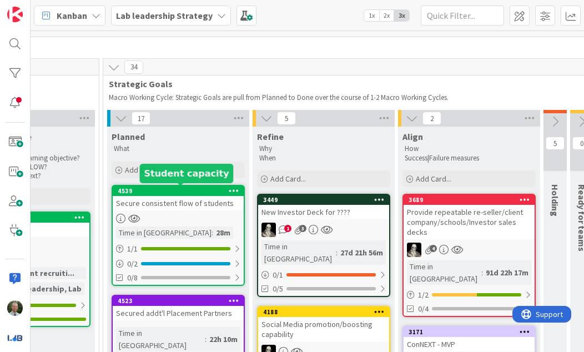
click at [198, 140] on div "Planned" at bounding box center [178, 136] width 133 height 11
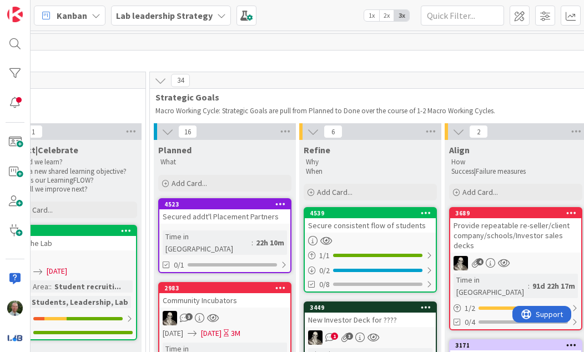
scroll to position [0, 560]
click at [203, 17] on b "Lab leadership Strategy" at bounding box center [164, 15] width 97 height 11
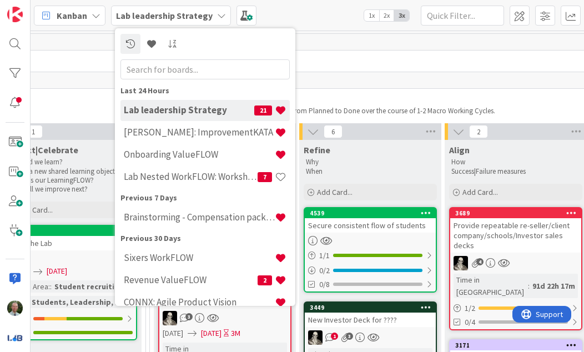
click at [196, 159] on h4 "Onboarding ValueFLOW" at bounding box center [199, 154] width 151 height 11
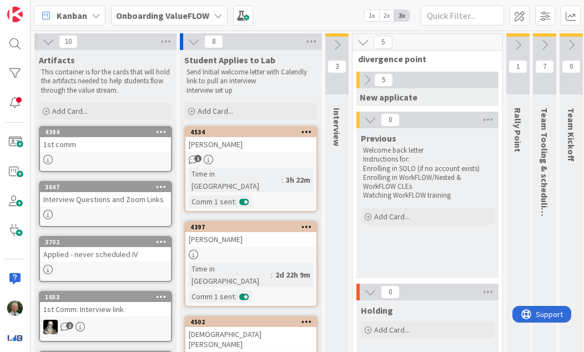
click at [299, 166] on div "4534 [PERSON_NAME] 1 Time in [GEOGRAPHIC_DATA] : 3h 22m Comm 1 sent :" at bounding box center [250, 169] width 133 height 86
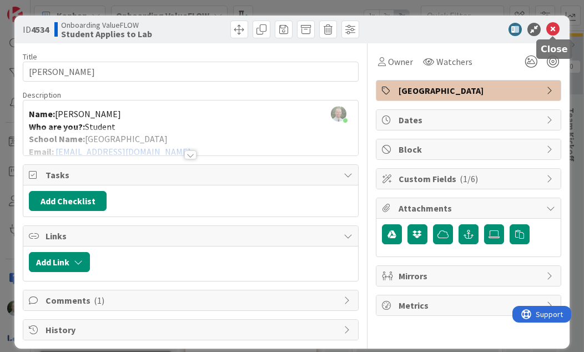
click at [555, 26] on icon at bounding box center [553, 29] width 13 height 13
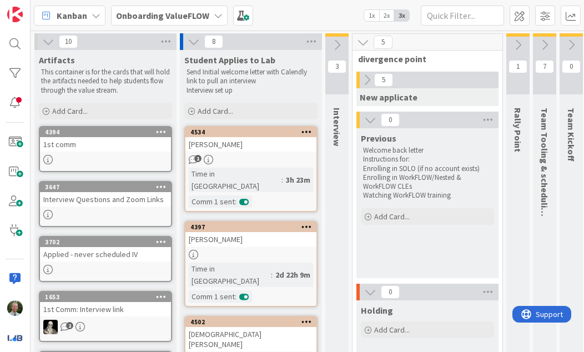
click at [343, 43] on icon at bounding box center [337, 45] width 12 height 12
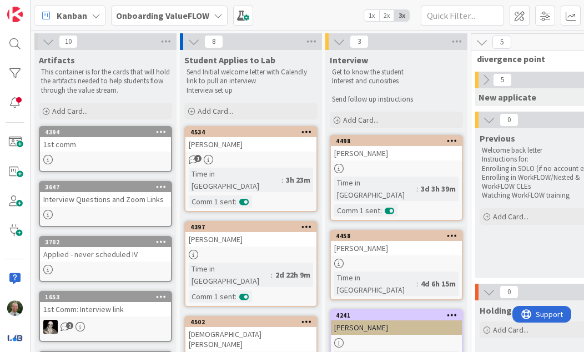
click at [339, 41] on icon at bounding box center [339, 42] width 12 height 12
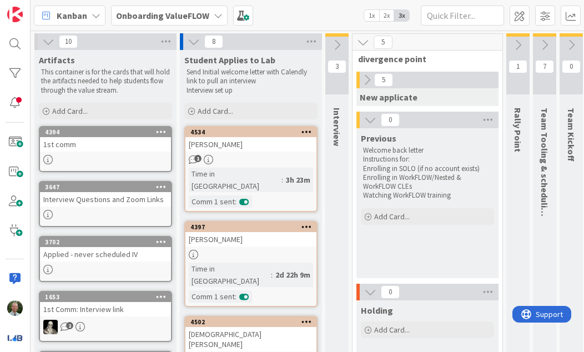
click at [215, 23] on div "Onboarding ValueFLOW" at bounding box center [169, 16] width 117 height 20
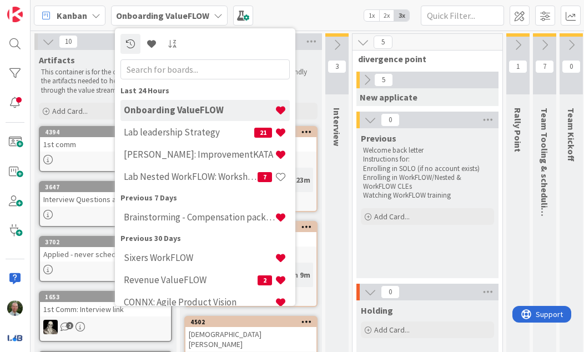
click at [189, 136] on h4 "Lab leadership Strategy" at bounding box center [189, 132] width 131 height 11
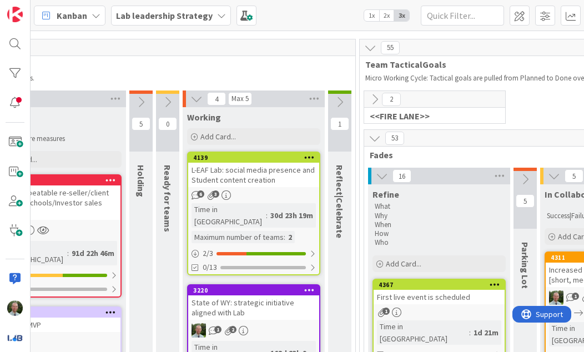
scroll to position [33, 1022]
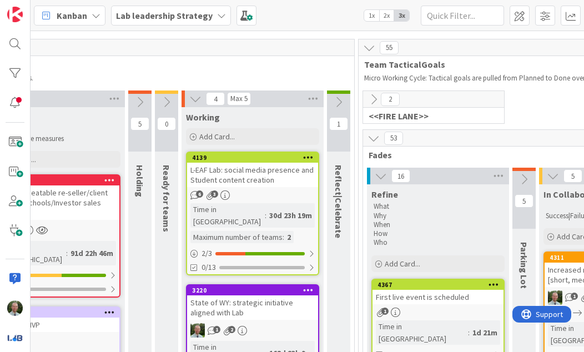
click at [377, 97] on icon at bounding box center [374, 99] width 12 height 12
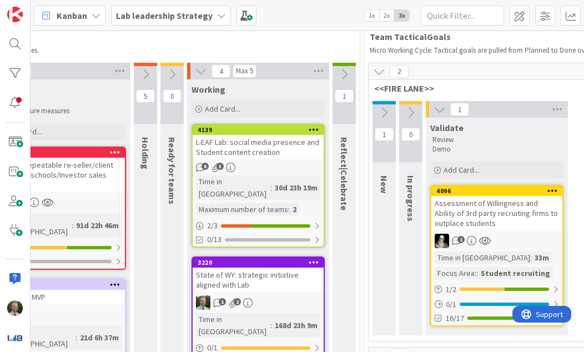
scroll to position [74, 1011]
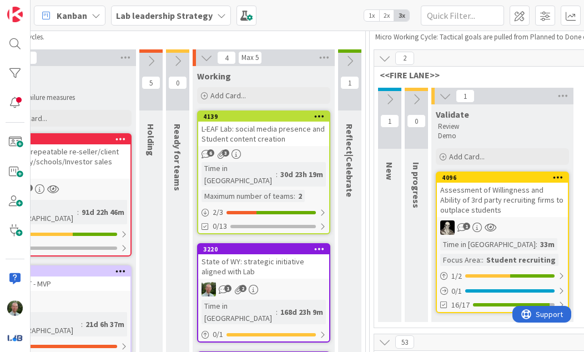
click at [387, 102] on icon at bounding box center [390, 99] width 12 height 12
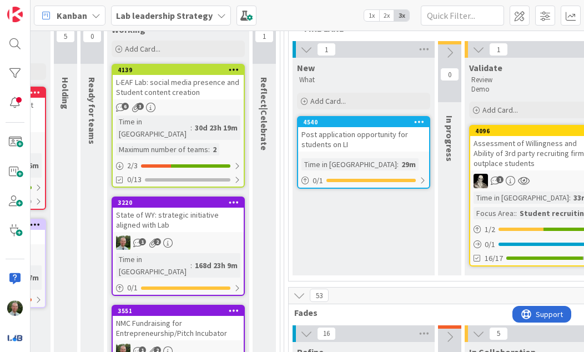
scroll to position [65, 1095]
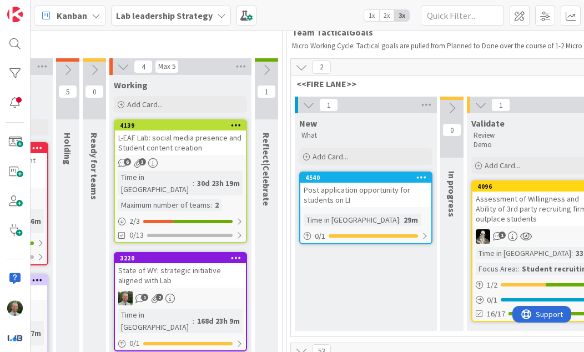
click at [309, 107] on icon at bounding box center [309, 105] width 12 height 12
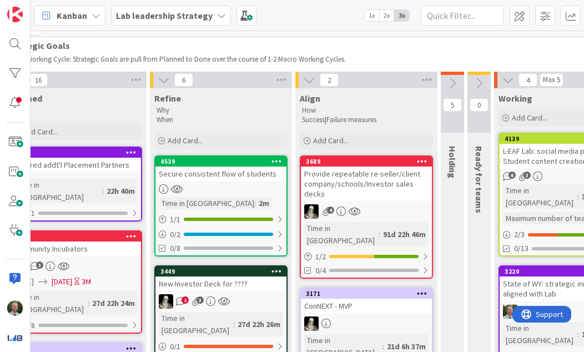
scroll to position [52, 710]
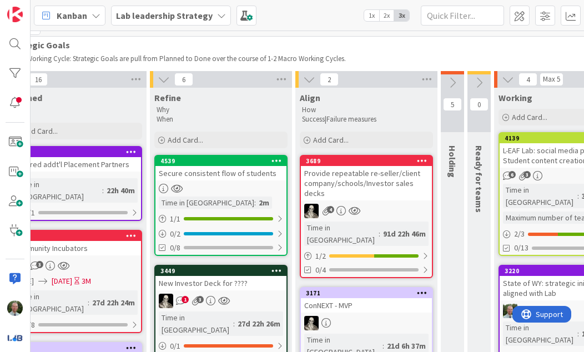
click at [254, 193] on div "4539 Secure consistent flow of students Time in [GEOGRAPHIC_DATA] : 2m 1 / 1 0 …" at bounding box center [220, 205] width 133 height 101
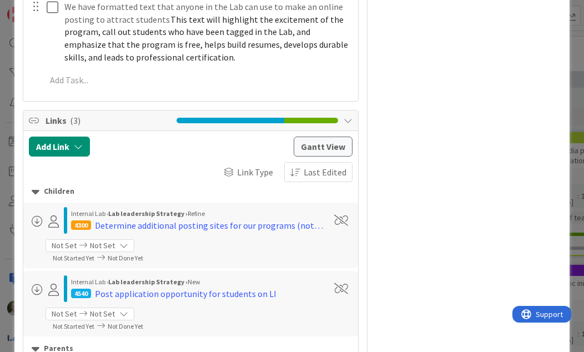
scroll to position [472, 0]
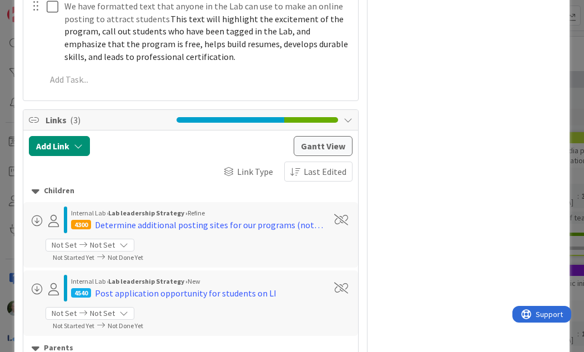
click at [66, 137] on button "Add Link" at bounding box center [59, 146] width 61 height 20
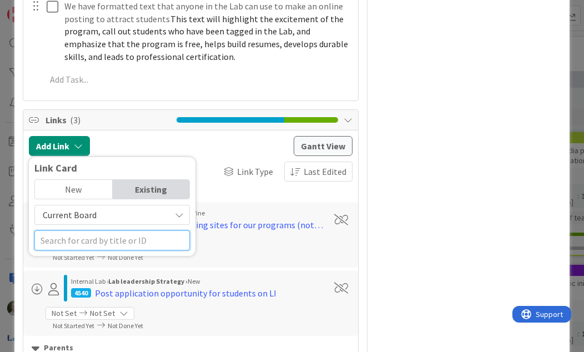
click at [90, 238] on input "text" at bounding box center [112, 240] width 156 height 20
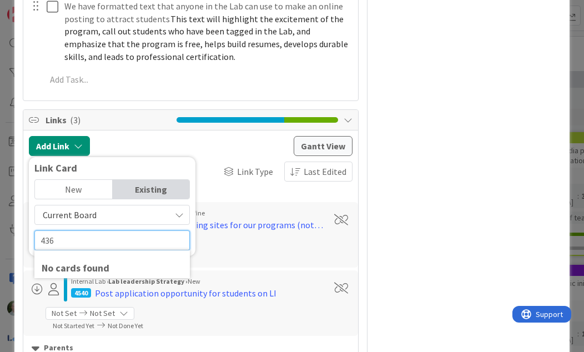
type input "4367"
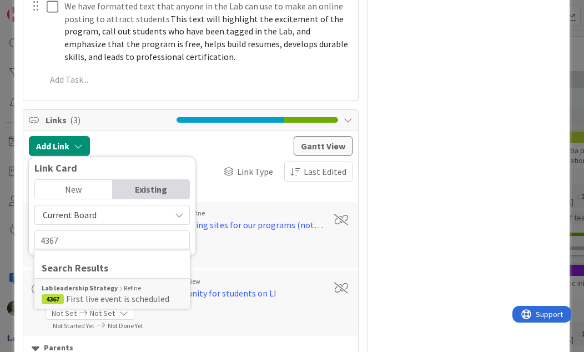
click at [112, 293] on span "First live event is scheduled" at bounding box center [117, 298] width 103 height 11
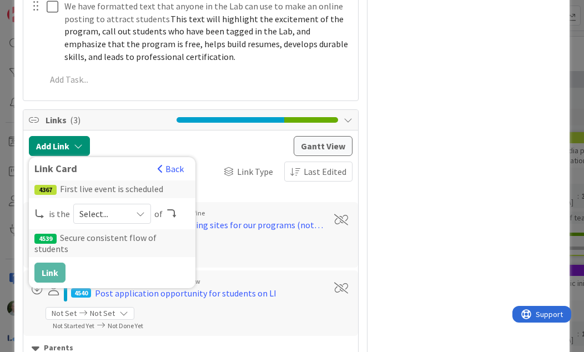
click at [145, 205] on div "Select..." at bounding box center [112, 214] width 78 height 20
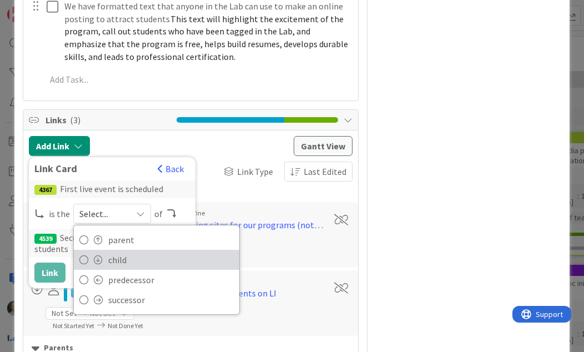
click at [87, 257] on icon at bounding box center [83, 260] width 9 height 17
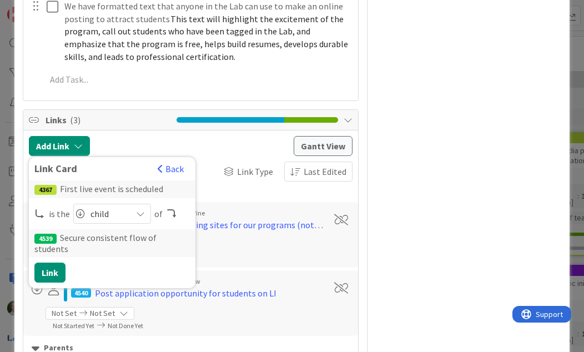
click at [51, 265] on button "Link" at bounding box center [49, 273] width 31 height 20
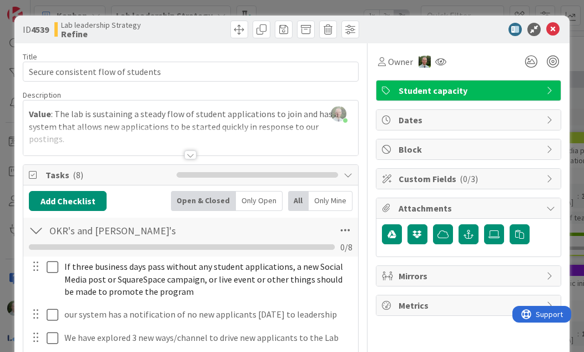
scroll to position [0, 0]
click at [552, 31] on icon at bounding box center [553, 29] width 13 height 13
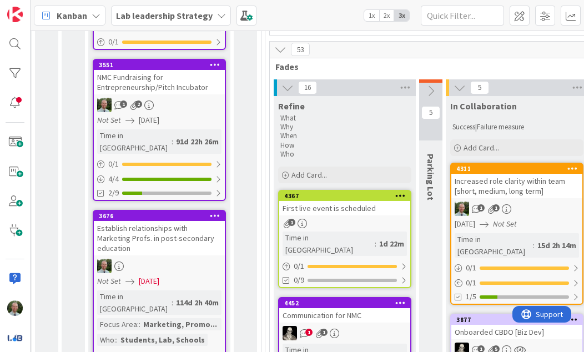
scroll to position [368, 1117]
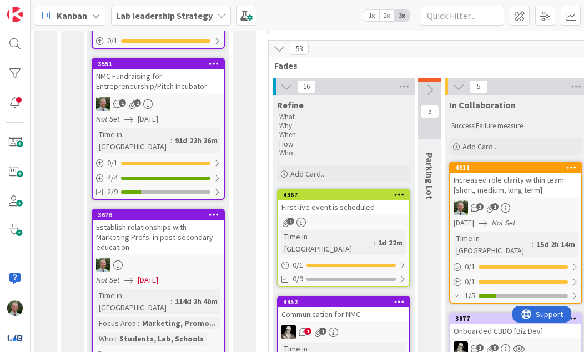
click at [383, 210] on div "First live event is scheduled" at bounding box center [343, 207] width 131 height 14
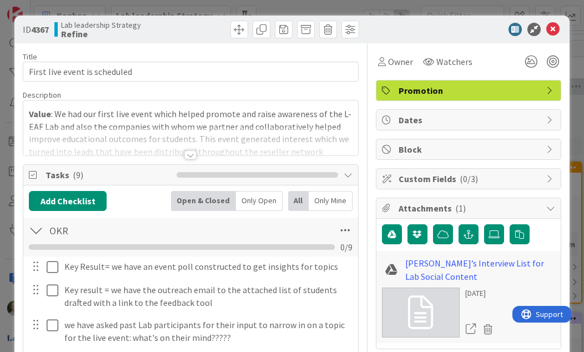
click at [193, 153] on div at bounding box center [190, 155] width 12 height 9
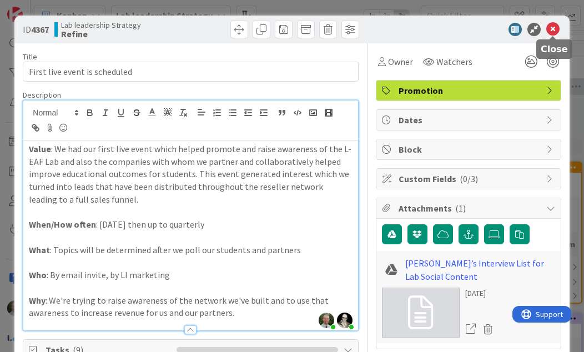
click at [555, 28] on icon at bounding box center [553, 29] width 13 height 13
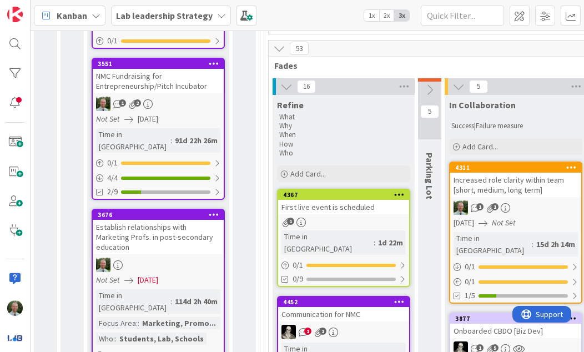
click at [374, 237] on span ":" at bounding box center [375, 243] width 2 height 12
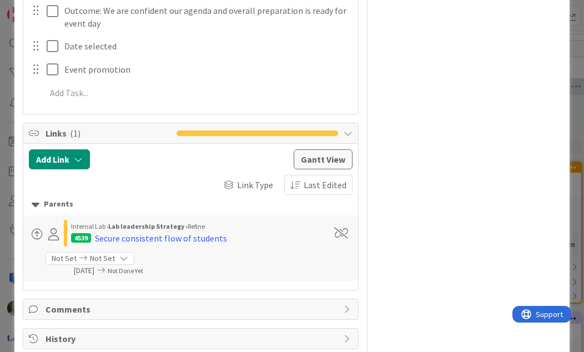
scroll to position [435, 0]
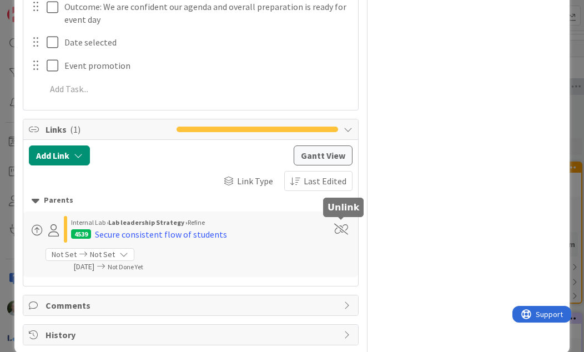
click at [340, 227] on span at bounding box center [341, 229] width 14 height 11
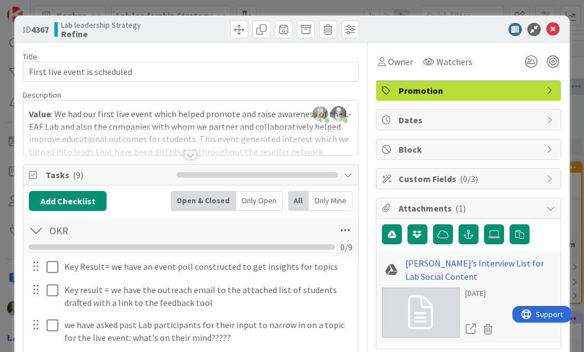
scroll to position [0, 0]
click at [550, 36] on div at bounding box center [553, 37] width 7 height 3
click at [540, 29] on icon at bounding box center [534, 29] width 13 height 13
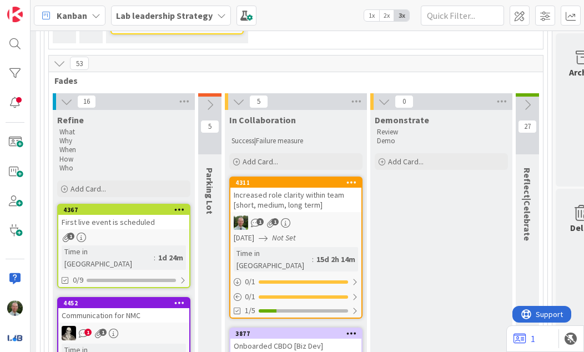
scroll to position [353, 1337]
